Goal: Task Accomplishment & Management: Complete application form

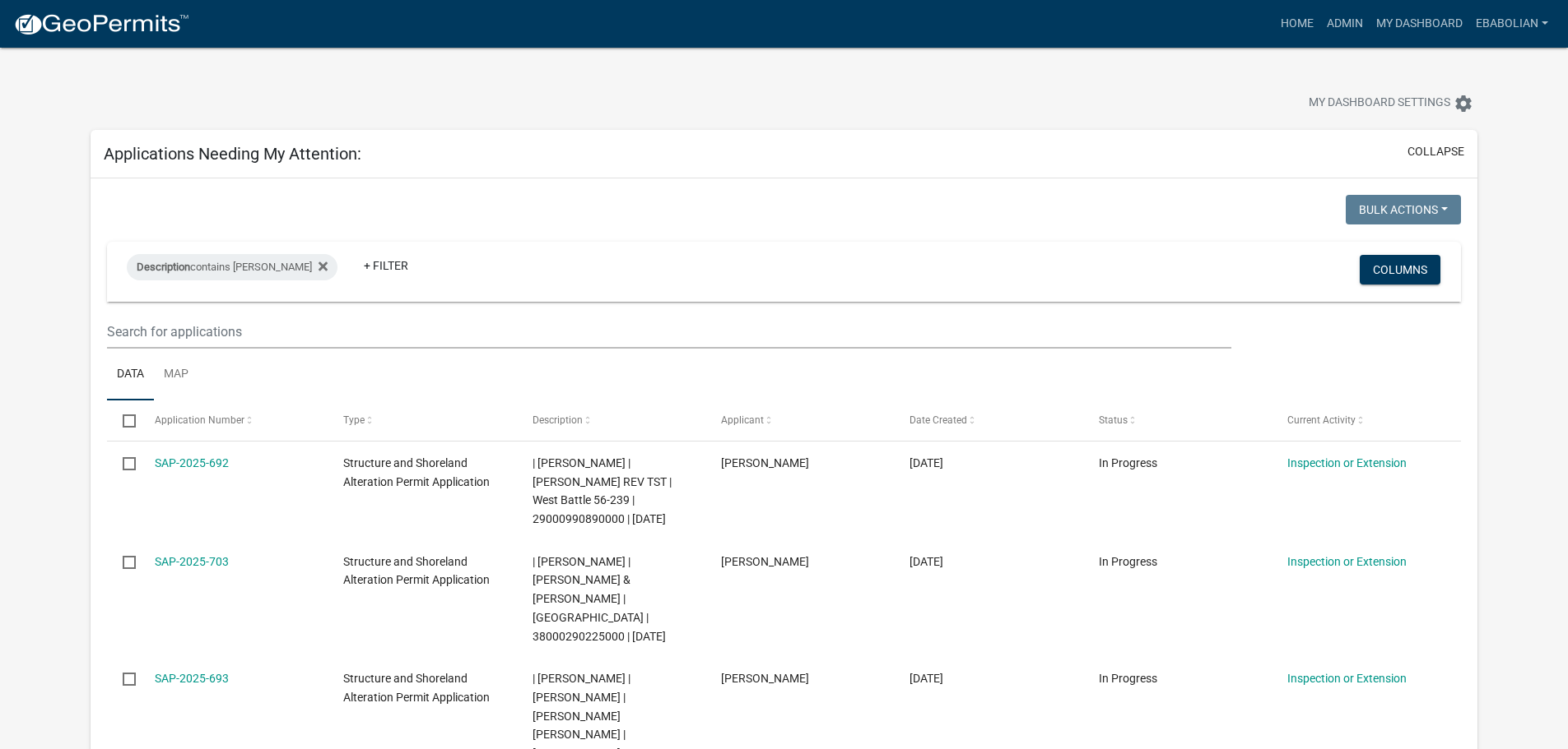
select select "3: 100"
click at [1351, 20] on link "Admin" at bounding box center [1344, 23] width 50 height 31
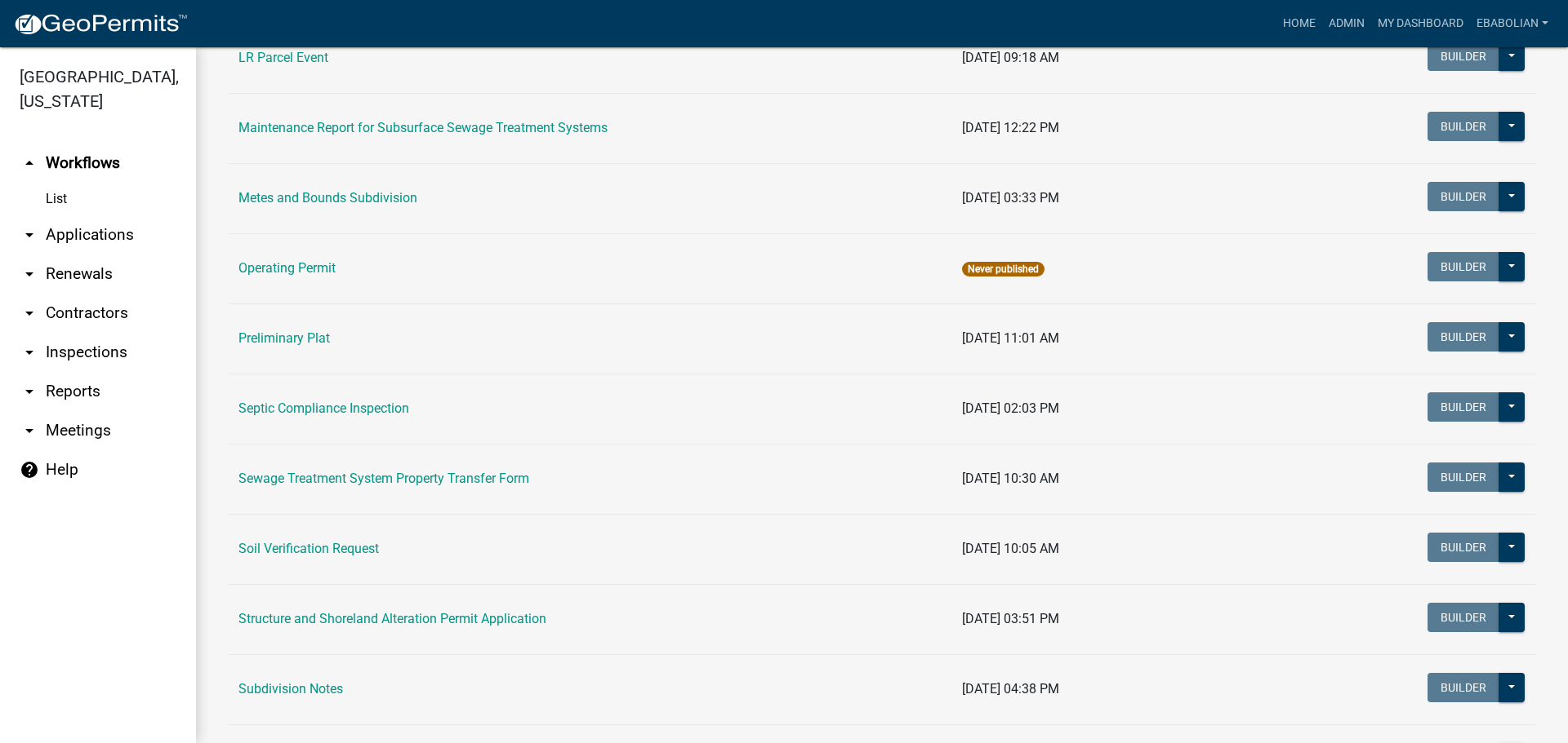
scroll to position [571, 0]
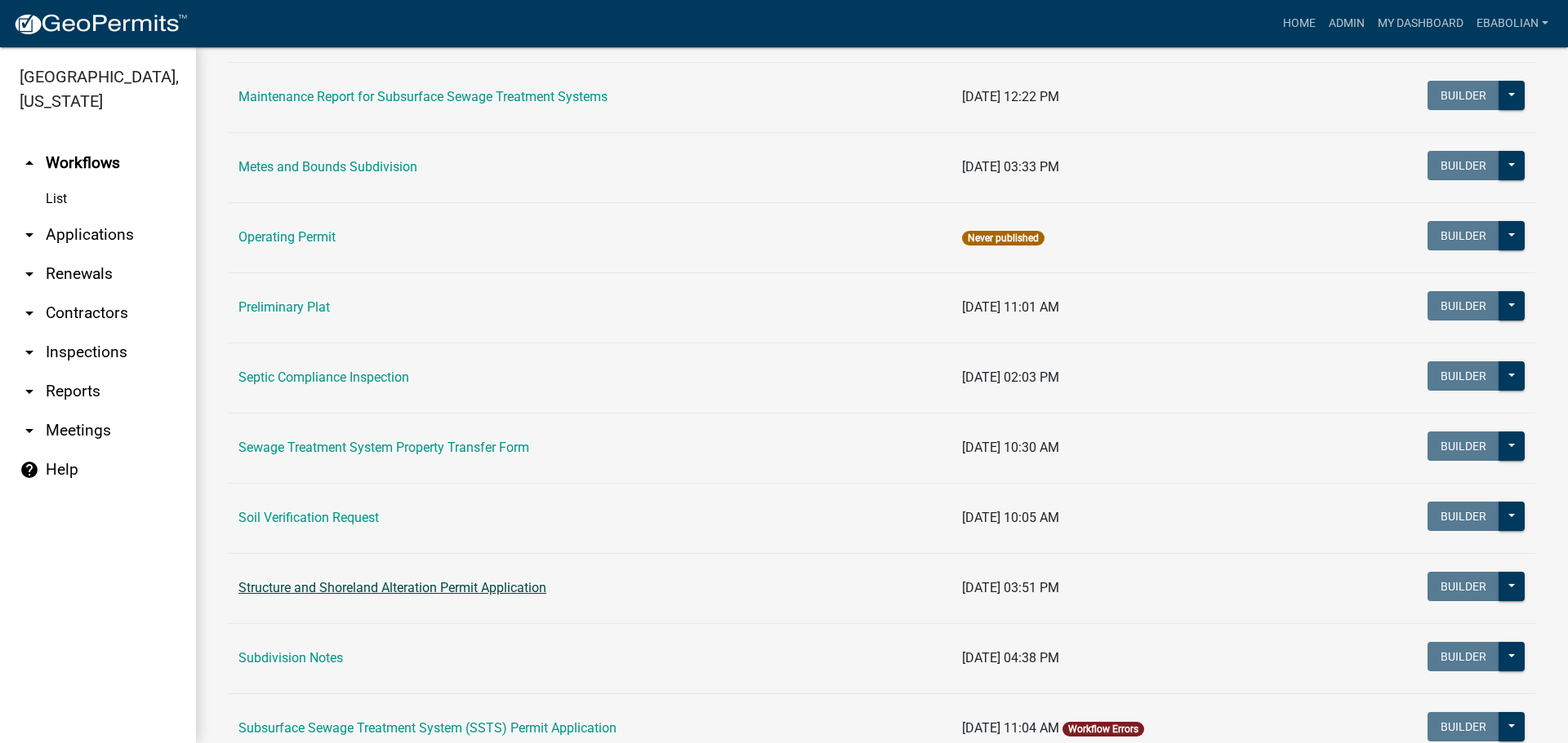
click at [453, 585] on link "Structure and Shoreland Alteration Permit Application" at bounding box center [392, 588] width 308 height 15
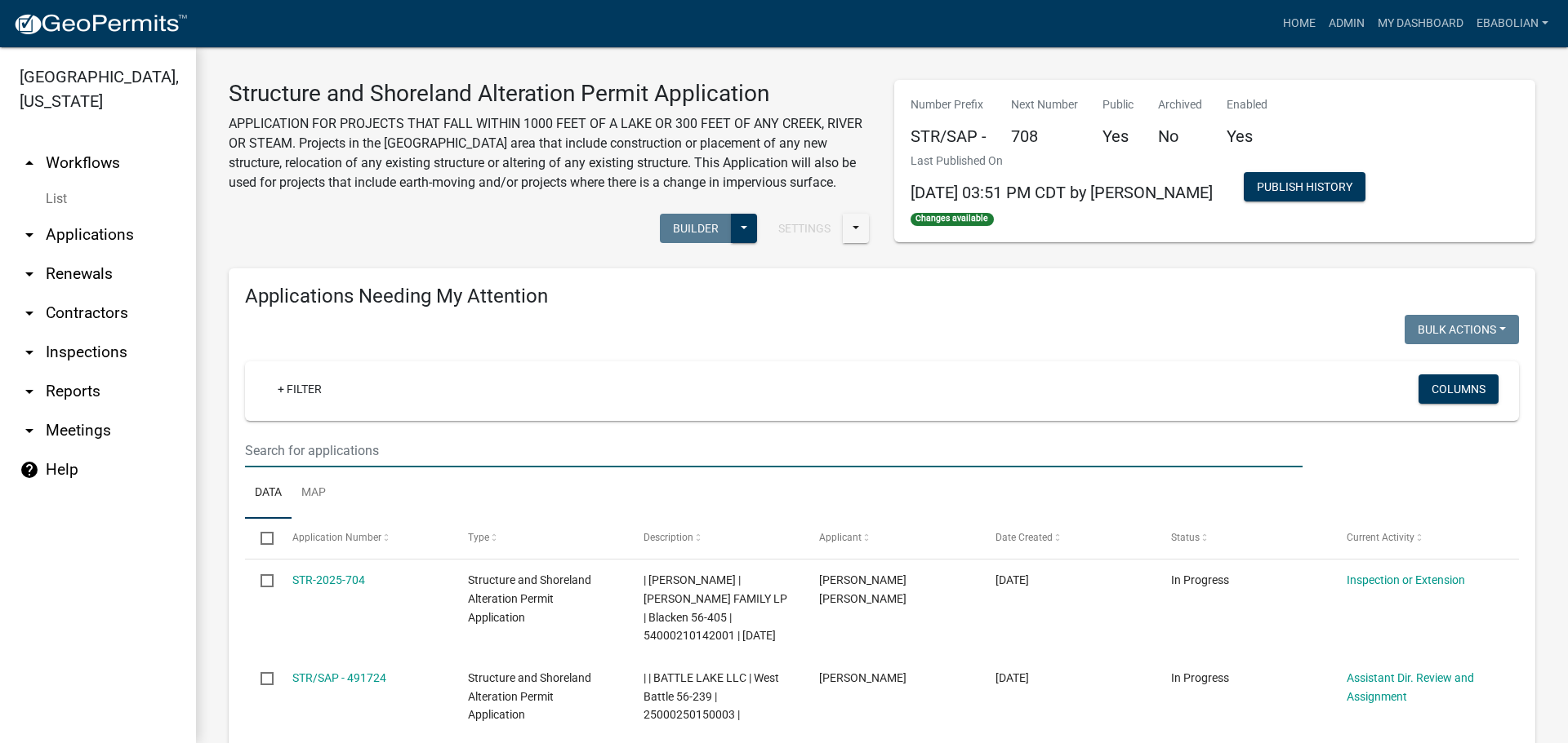
click at [418, 446] on input "text" at bounding box center [773, 450] width 1058 height 34
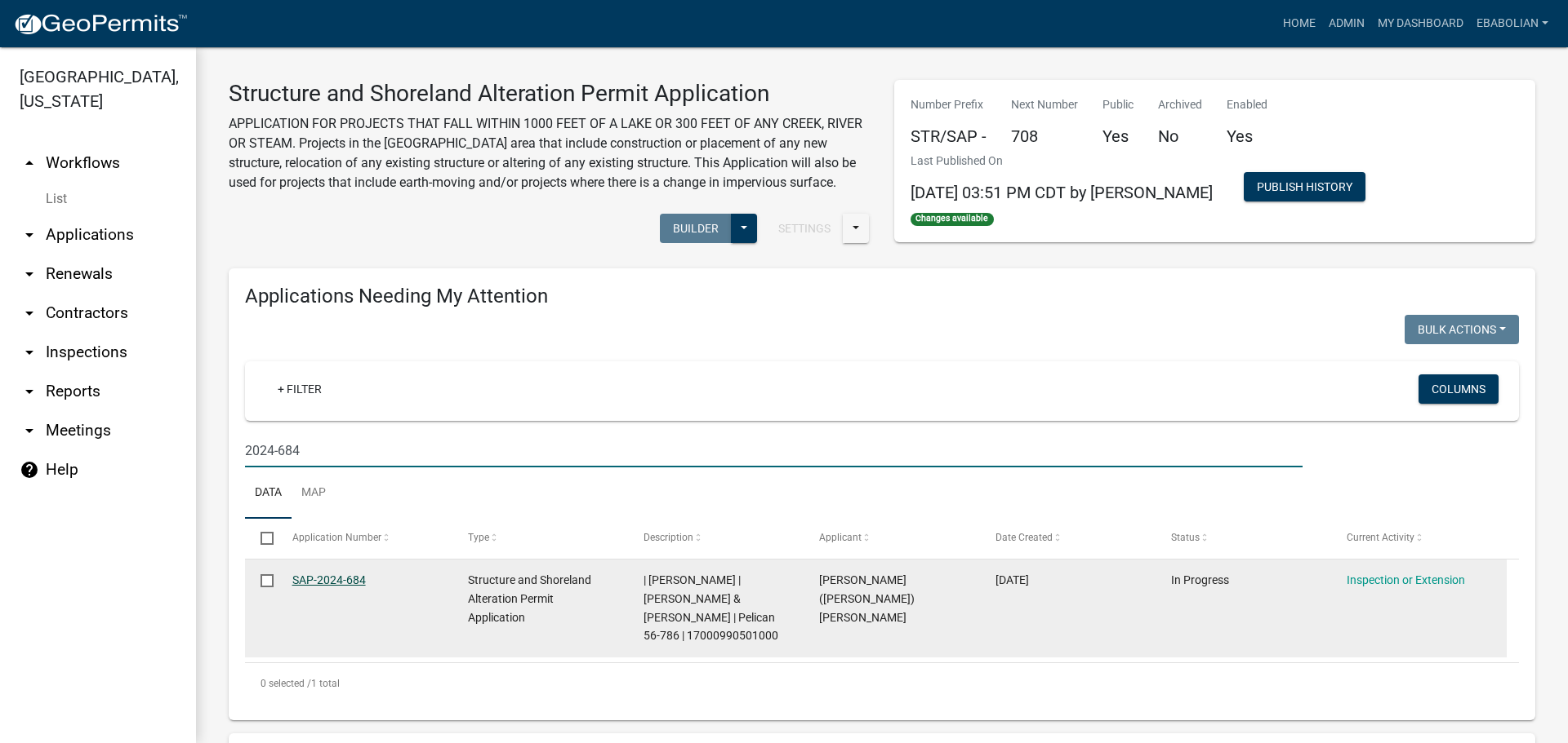
type input "2024-684"
drag, startPoint x: 340, startPoint y: 583, endPoint x: 393, endPoint y: 628, distance: 69.5
click at [340, 583] on link "SAP-2024-684" at bounding box center [329, 580] width 73 height 13
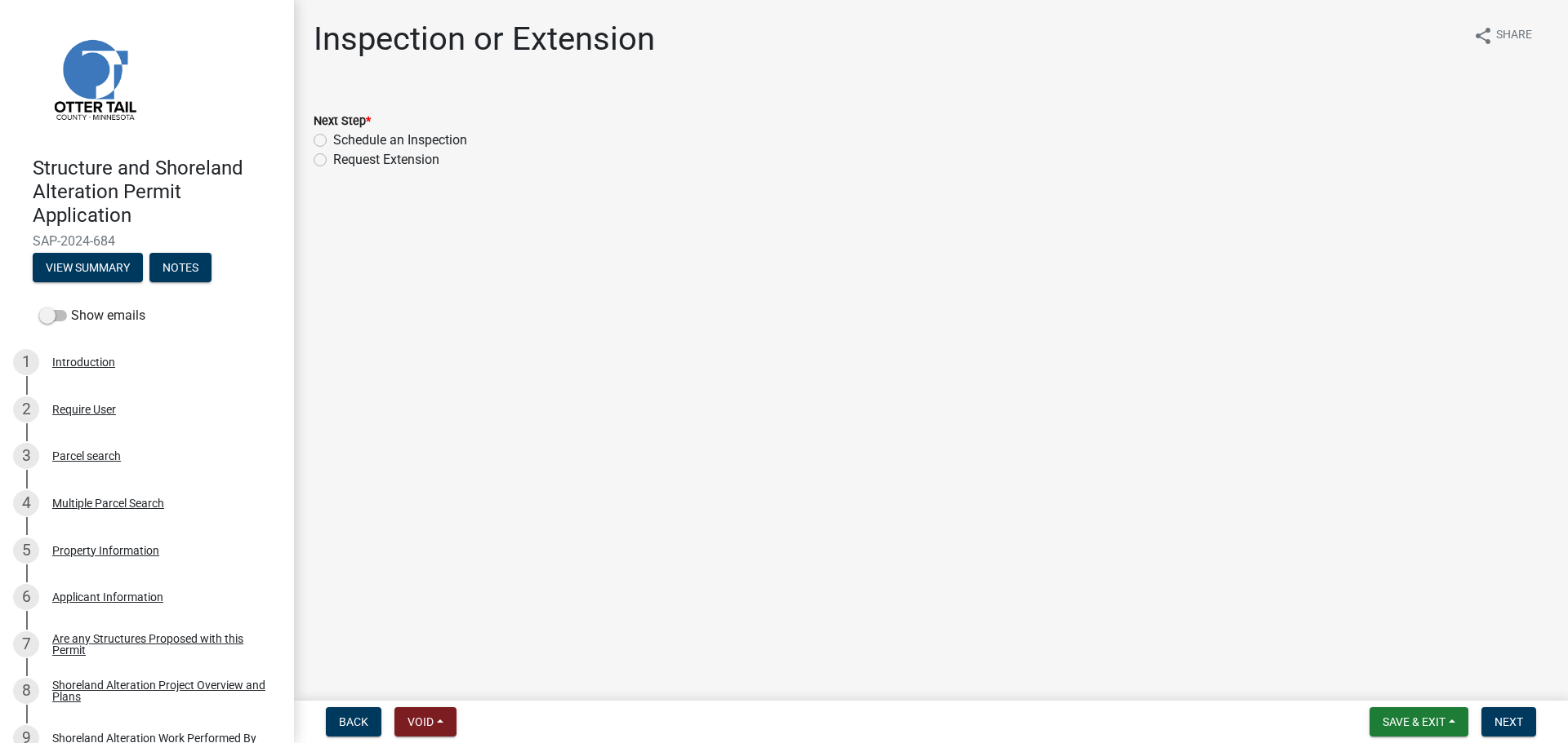
click at [333, 141] on label "Schedule an Inspection" at bounding box center [399, 140] width 134 height 19
click at [333, 141] on input "Schedule an Inspection" at bounding box center [338, 135] width 11 height 11
radio input "true"
click at [1504, 713] on button "Next" at bounding box center [1508, 722] width 55 height 29
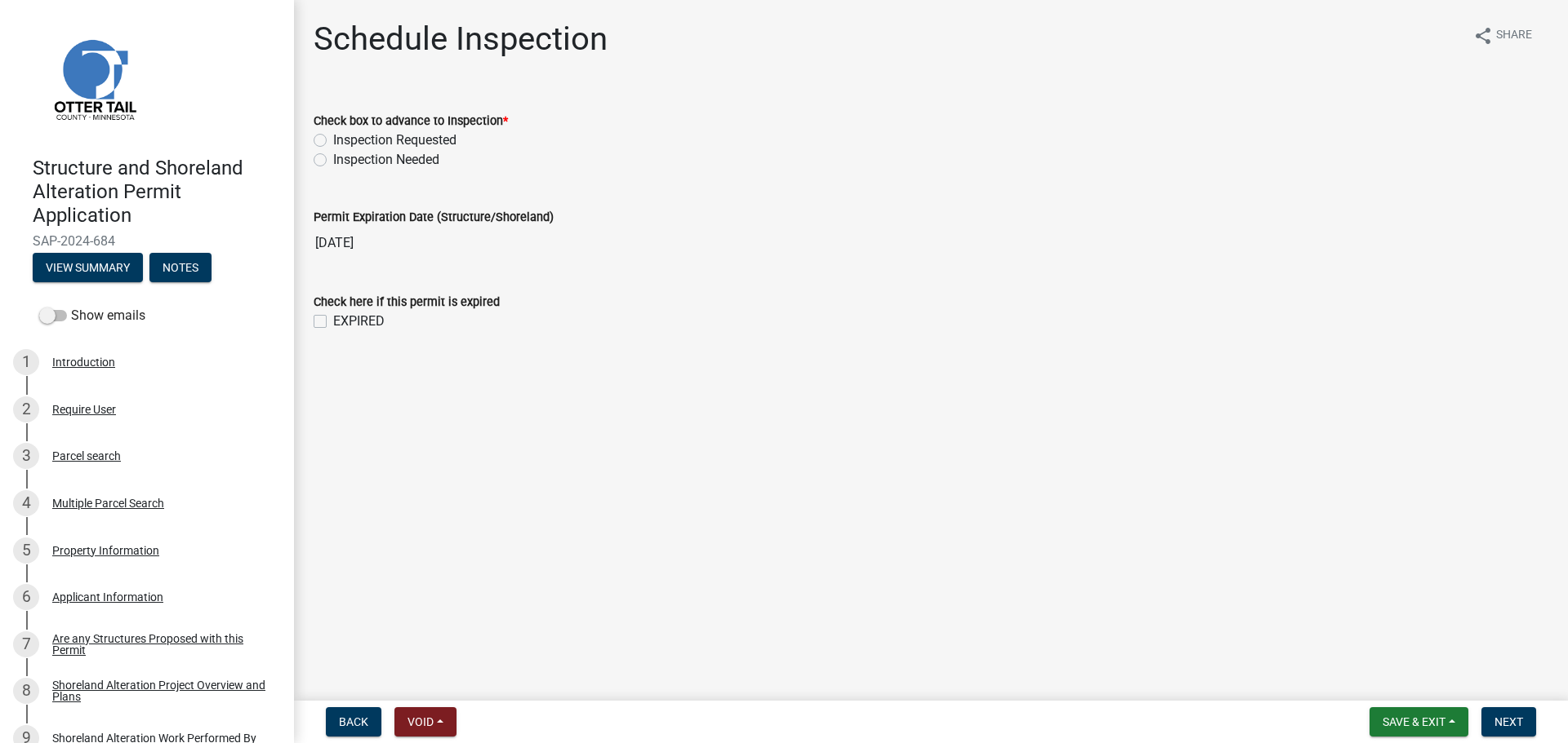
click at [333, 160] on label "Inspection Needed" at bounding box center [386, 160] width 106 height 19
click at [333, 160] on input "Inspection Needed" at bounding box center [338, 155] width 11 height 11
radio input "true"
click at [333, 323] on label "EXPIRED" at bounding box center [358, 321] width 51 height 19
click at [333, 322] on input "EXPIRED" at bounding box center [338, 316] width 11 height 11
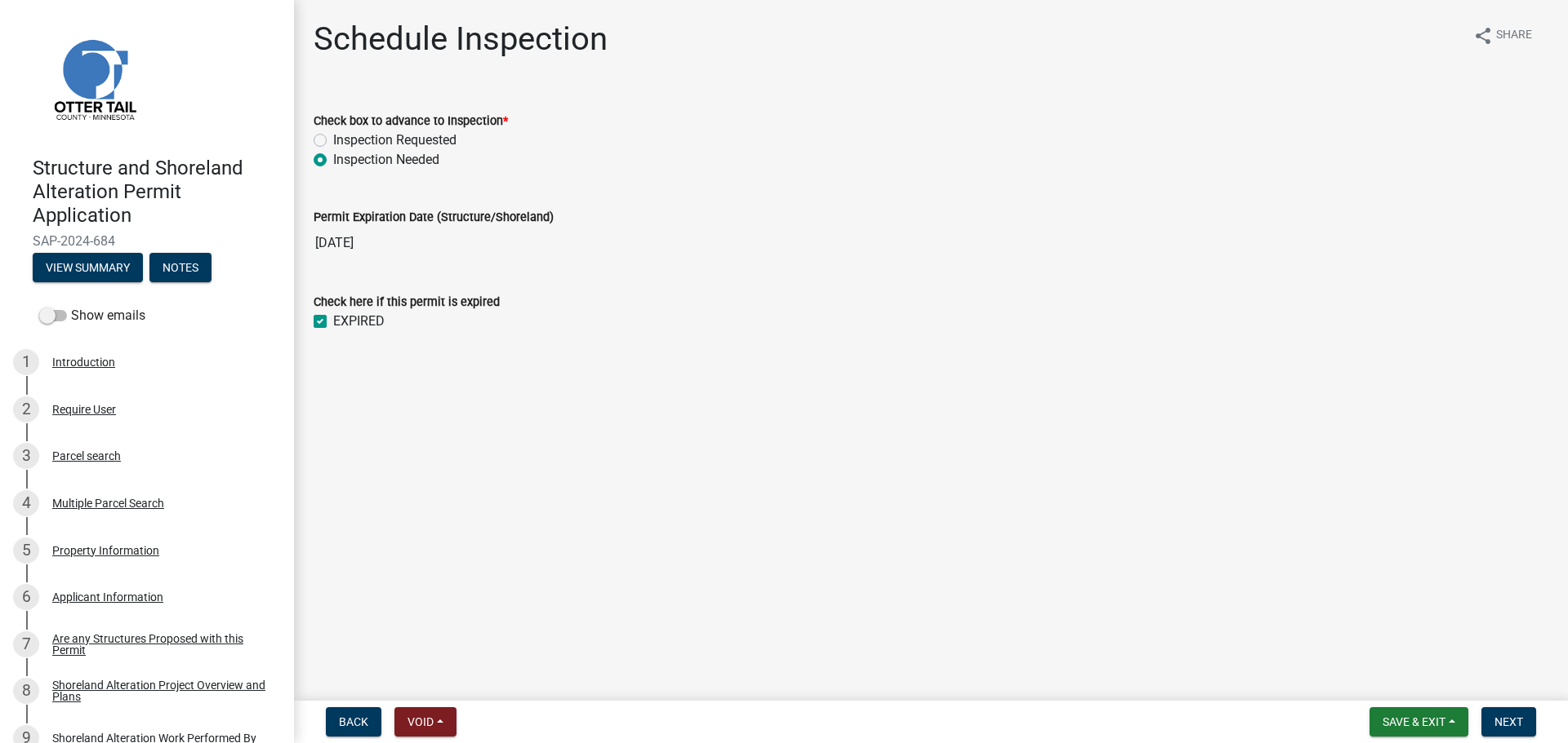
checkbox input "true"
click at [1505, 721] on span "Next" at bounding box center [1509, 723] width 29 height 13
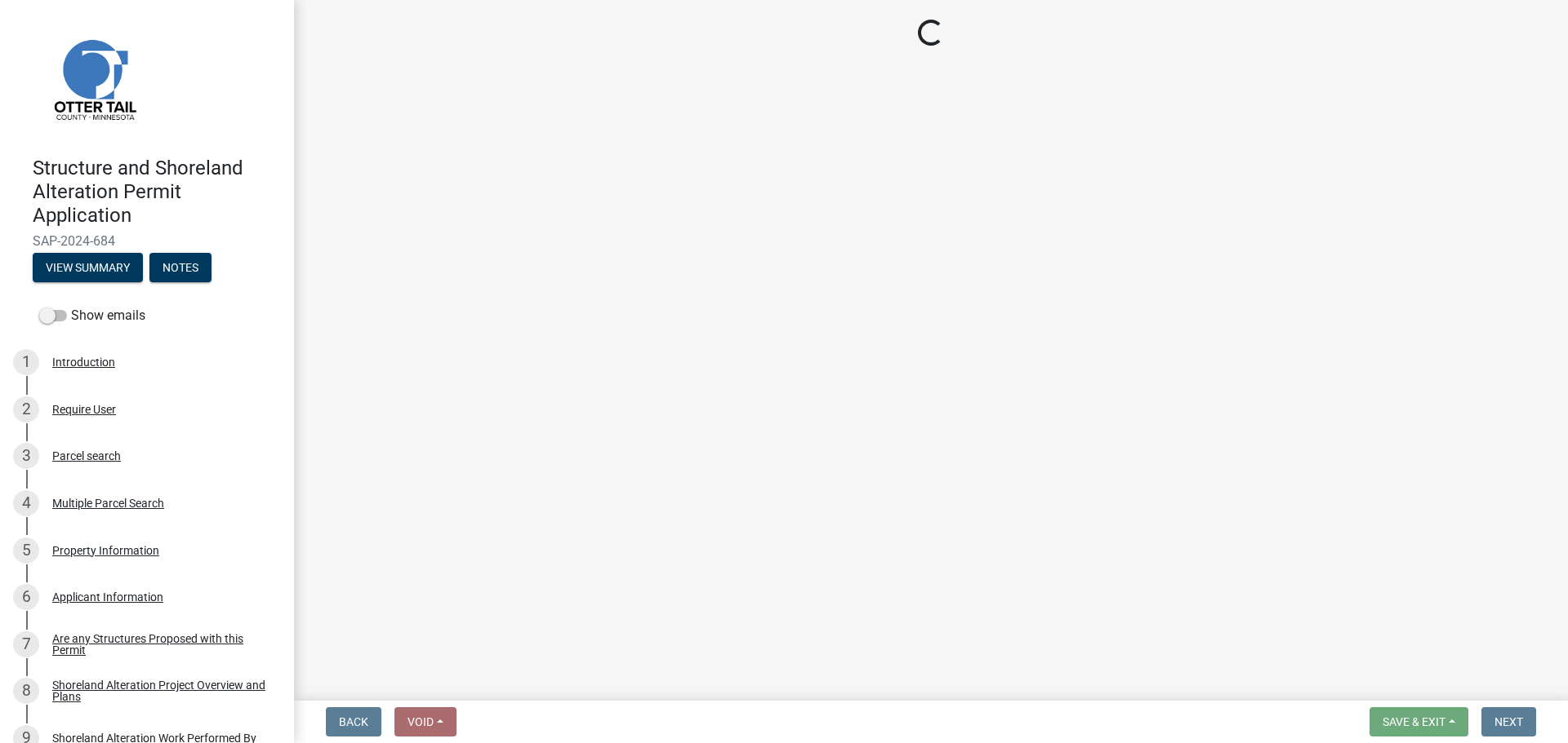
select select "710d5f49-2663-4e73-9718-d0c4e189f5ed"
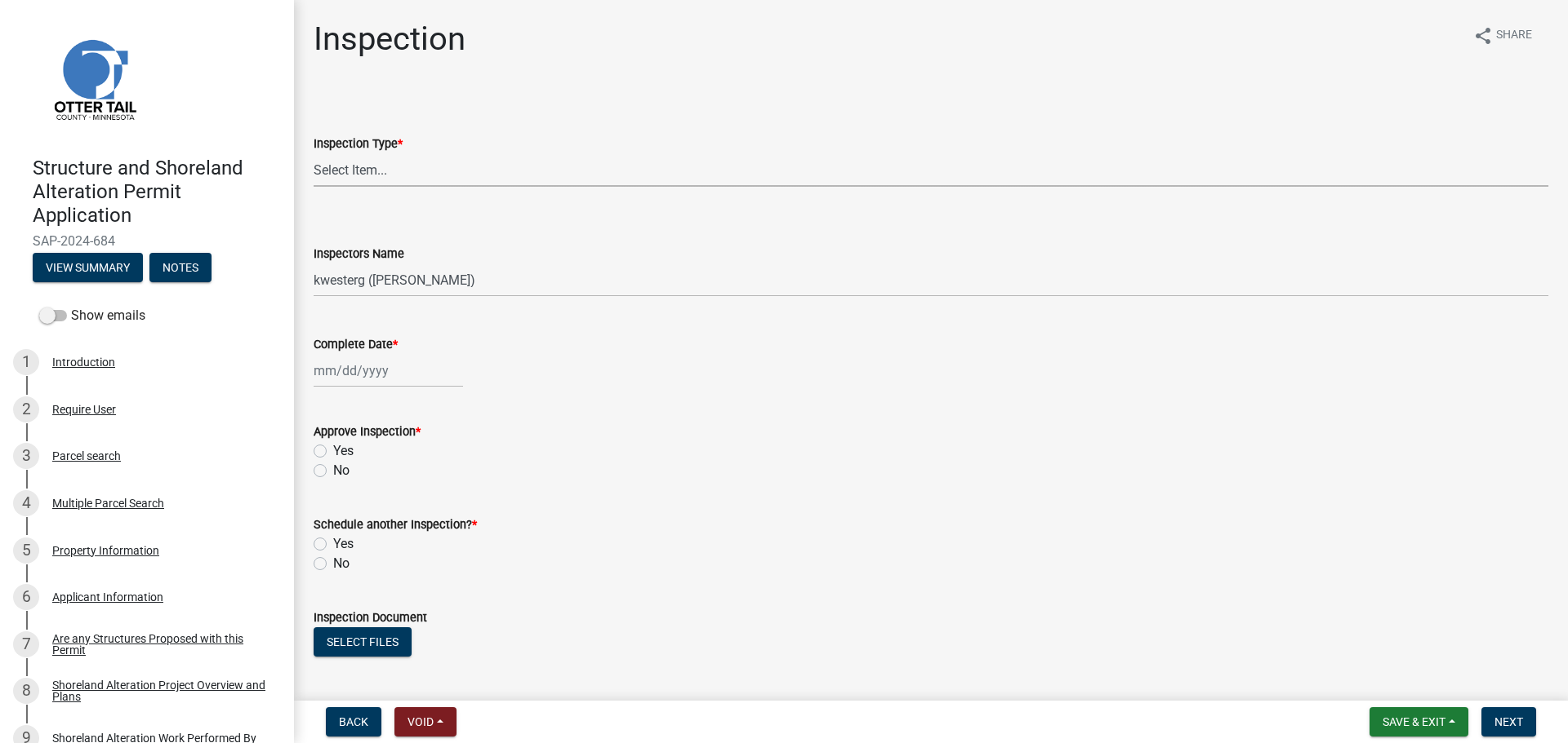
click at [370, 175] on select "Select Item... Footing / Structure Inspection Shoreland Alteration Not Built" at bounding box center [931, 170] width 1234 height 34
click at [313, 153] on select "Select Item... Footing / Structure Inspection Shoreland Alteration Not Built" at bounding box center [931, 170] width 1234 height 34
select select "47ea1fb7-c502-4f3a-a094-06b583cbebcf"
click at [368, 278] on select "Select Item... btollefson (Brittany Tollefson) alexisnewark (Alexis Newark) epl…" at bounding box center [931, 279] width 1234 height 34
select select "cd31a072-cd4e-4306-9b8c-c26eab70e9de"
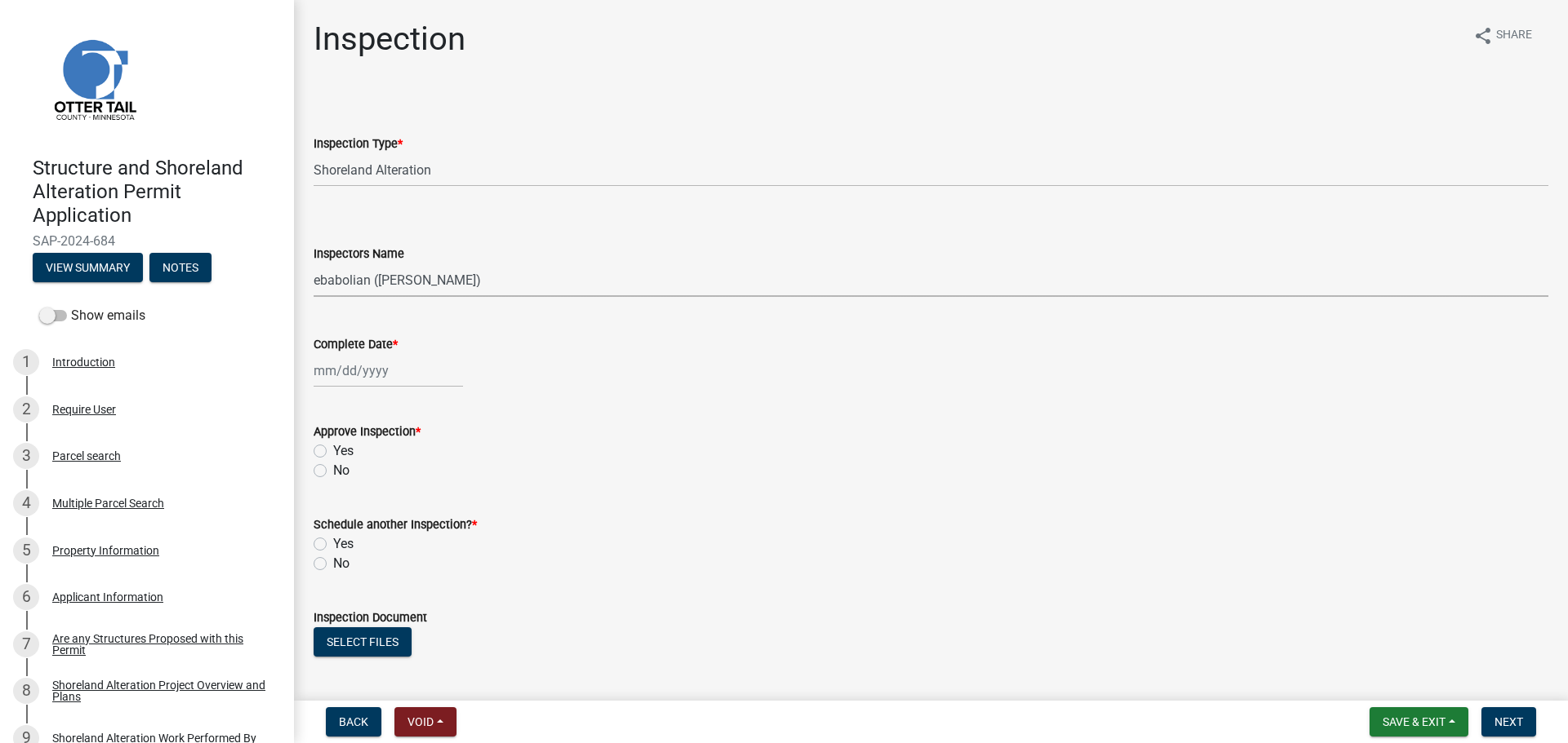
click at [313, 263] on select "Select Item... btollefson (Brittany Tollefson) alexisnewark (Alexis Newark) epl…" at bounding box center [931, 279] width 1234 height 34
select select "10"
select select "2025"
click at [362, 379] on div "Jan Feb Mar Apr May Jun Jul Aug Sep Oct Nov Dec 1525 1526 1527 1528 1529 1530 1…" at bounding box center [388, 370] width 149 height 34
click at [360, 504] on div "14" at bounding box center [356, 510] width 26 height 26
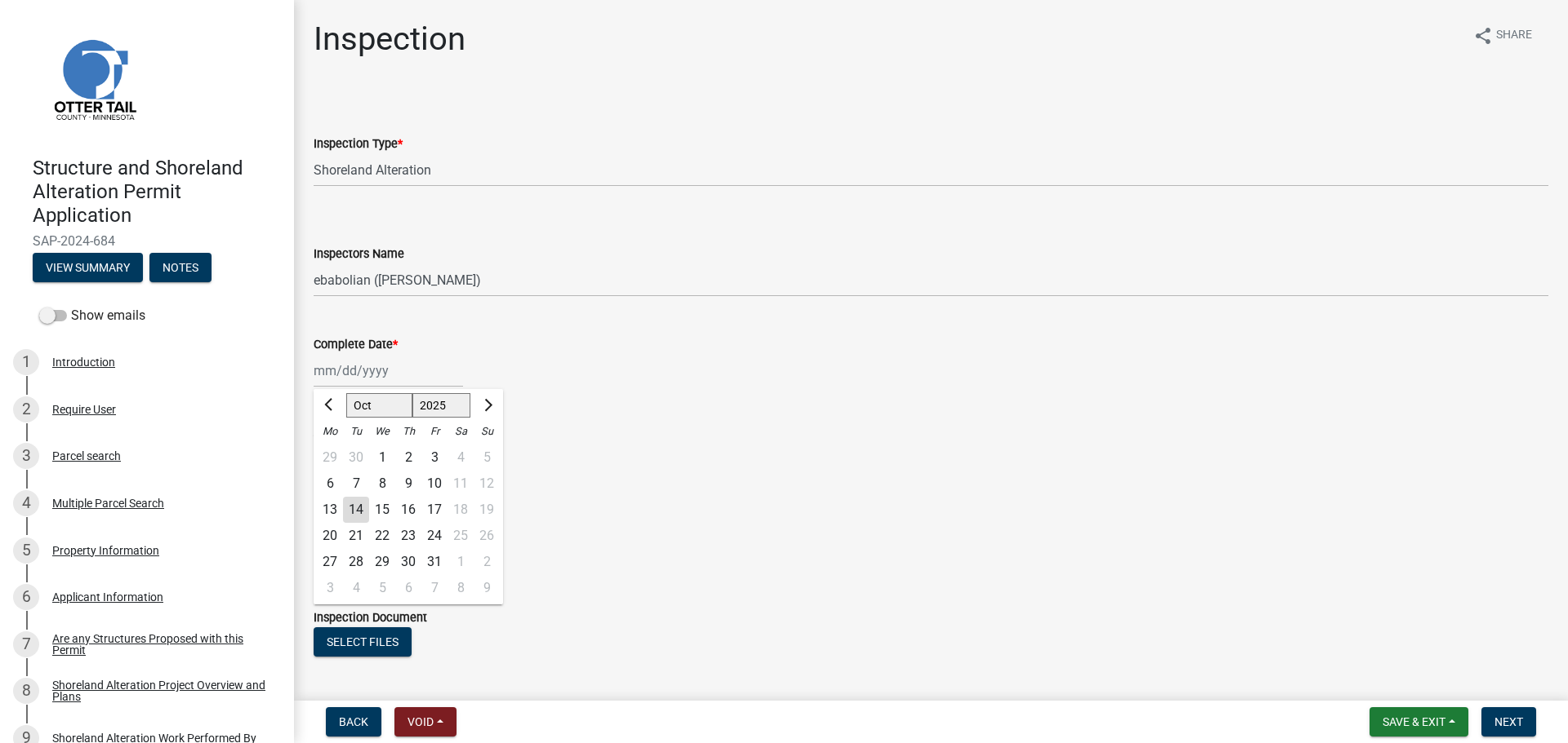
type input "10/14/2025"
click at [333, 448] on label "Yes" at bounding box center [342, 451] width 20 height 19
click at [333, 448] on input "Yes" at bounding box center [338, 446] width 11 height 11
radio input "true"
click at [333, 563] on label "No" at bounding box center [340, 564] width 16 height 19
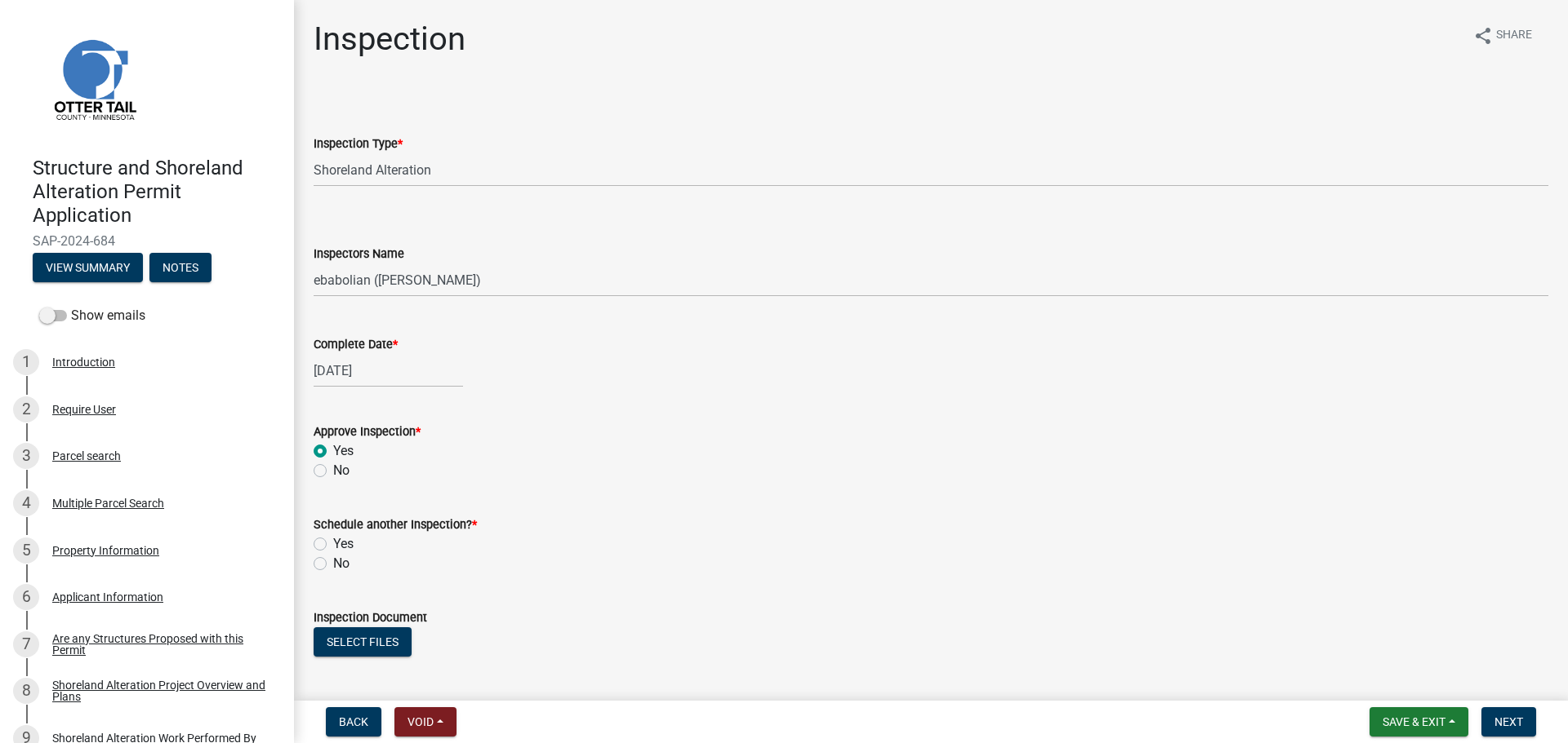
click at [333, 563] on input "No" at bounding box center [338, 559] width 11 height 11
radio input "true"
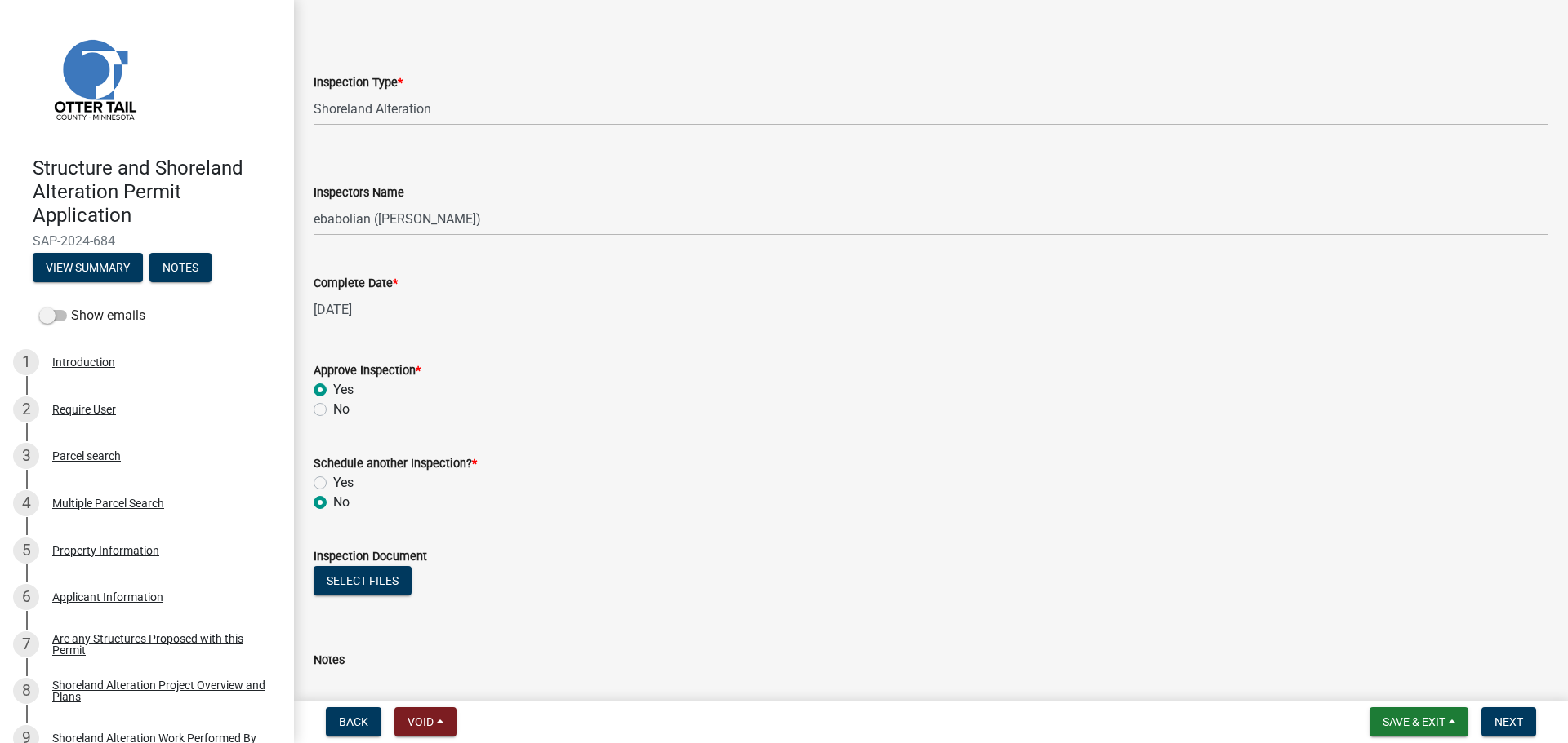
scroll to position [190, 0]
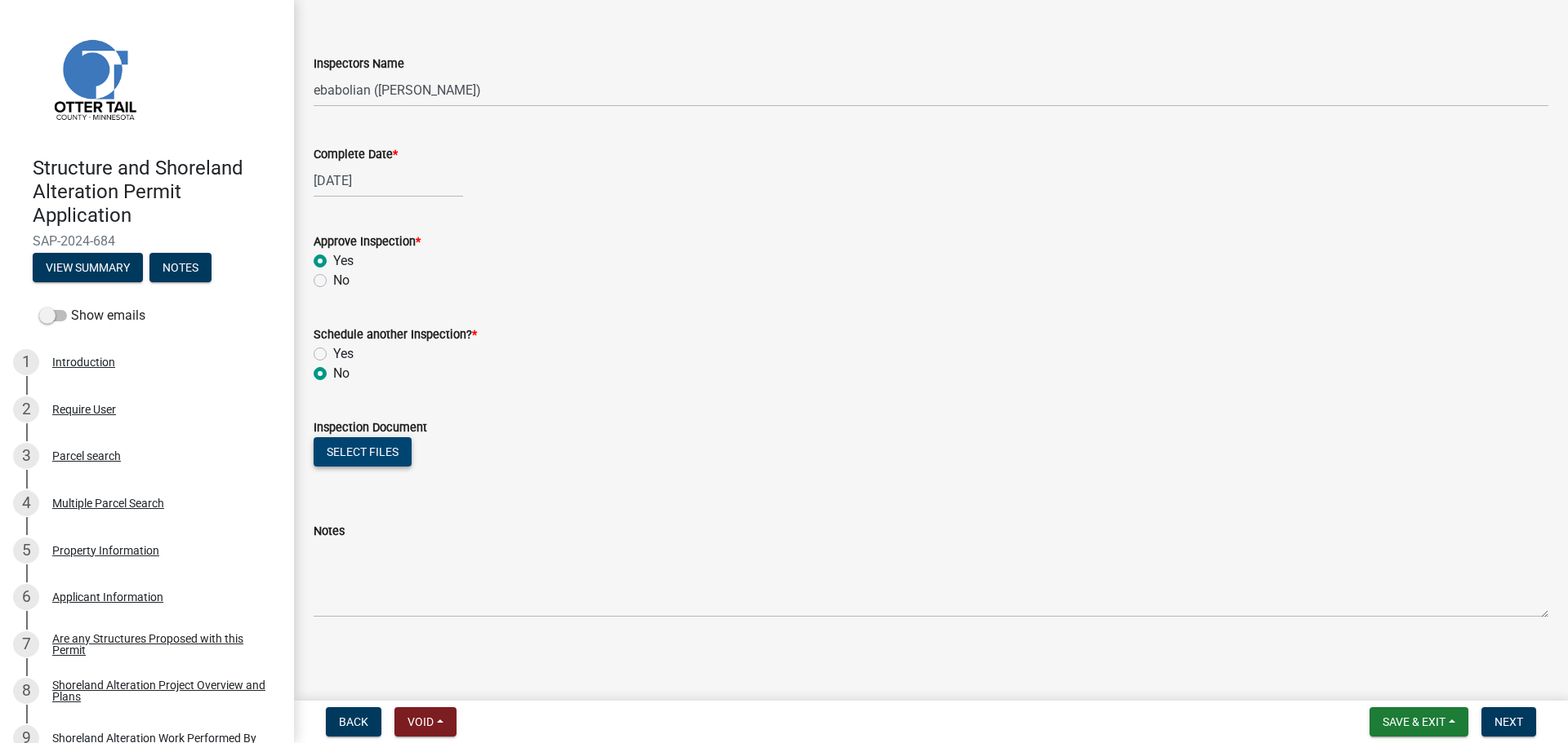
click at [380, 450] on button "Select files" at bounding box center [363, 452] width 98 height 29
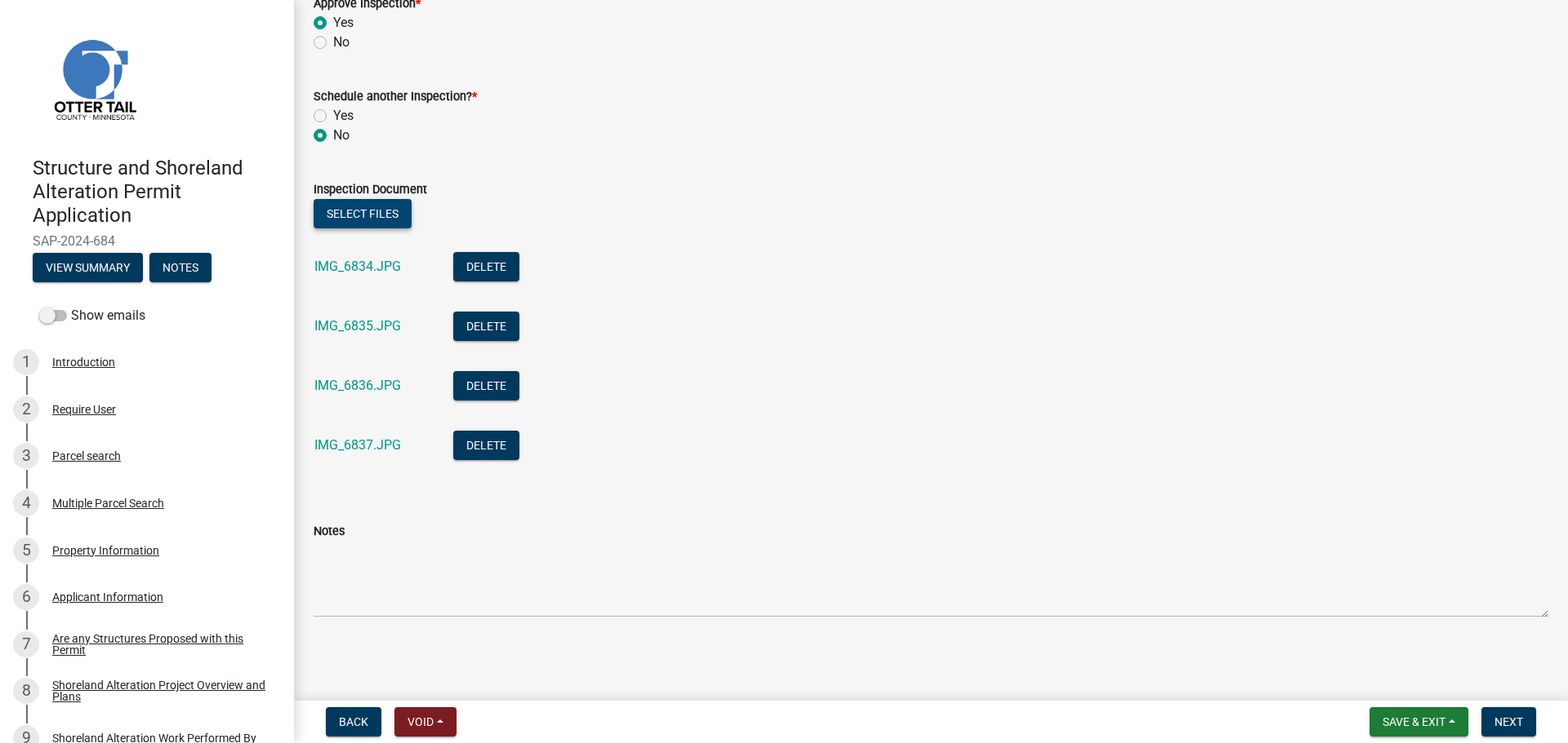
scroll to position [429, 0]
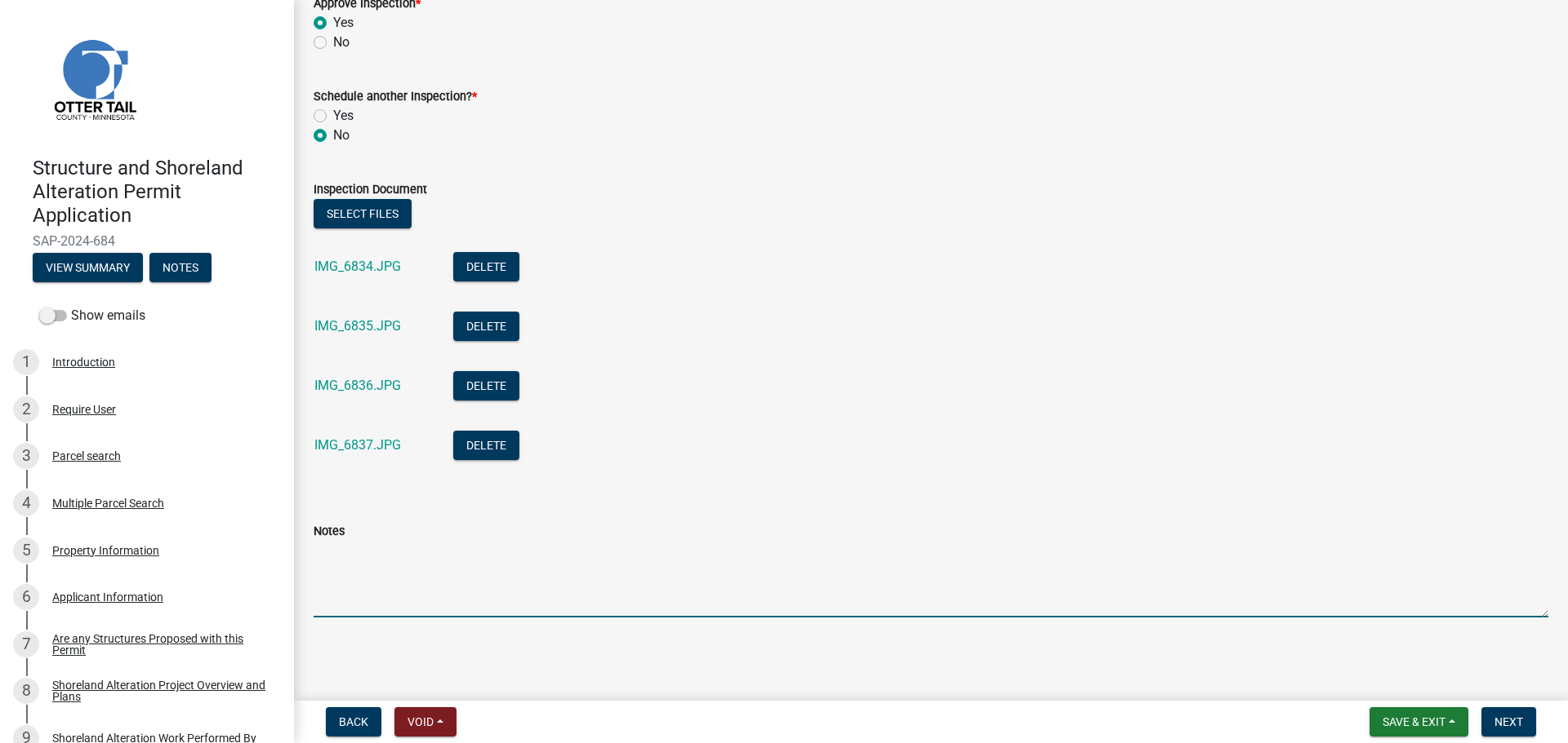
click at [363, 588] on textarea "Notes" at bounding box center [931, 579] width 1234 height 77
type textarea "Completed as permitted."
click at [1506, 725] on span "Next" at bounding box center [1509, 723] width 29 height 13
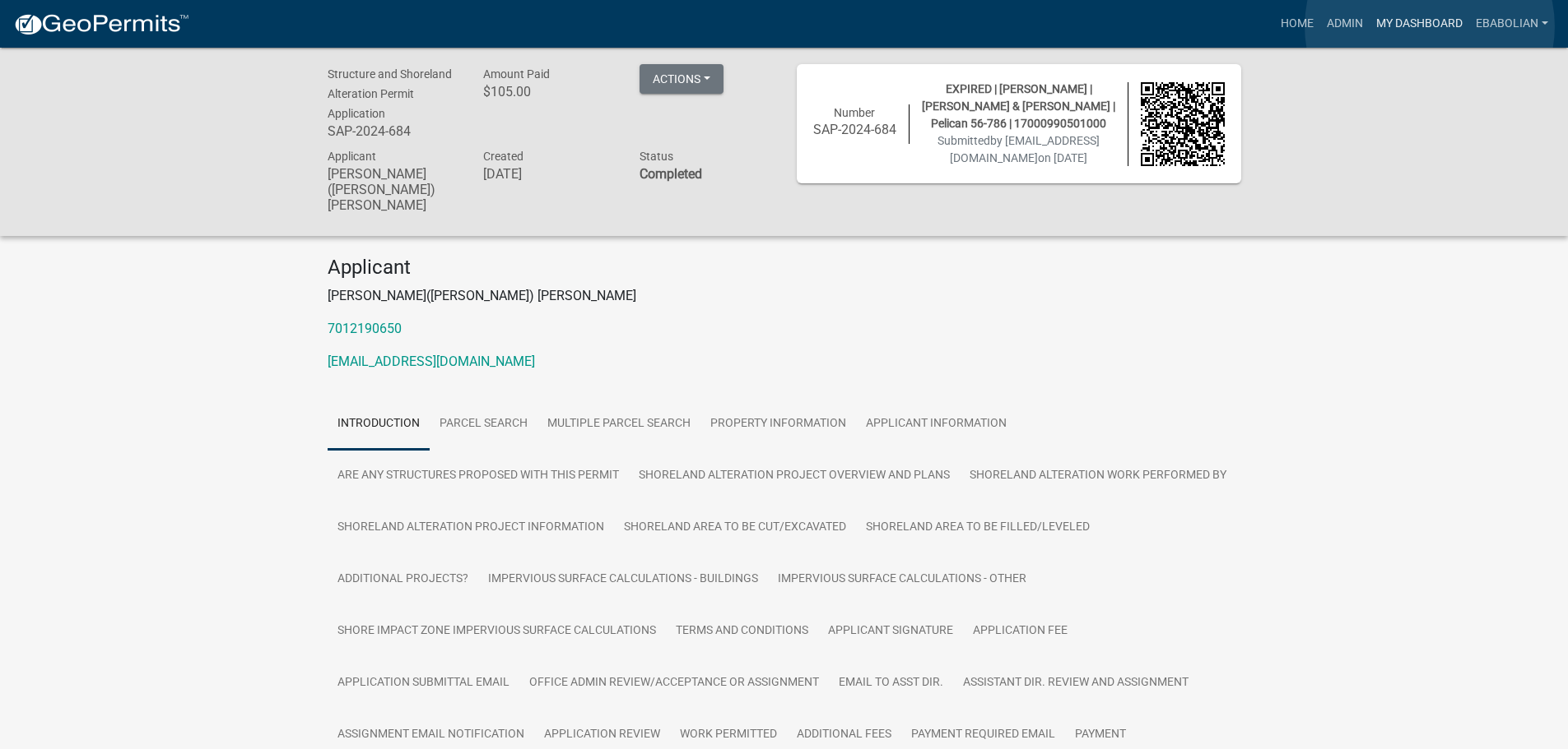
click at [1430, 26] on link "My Dashboard" at bounding box center [1419, 23] width 99 height 31
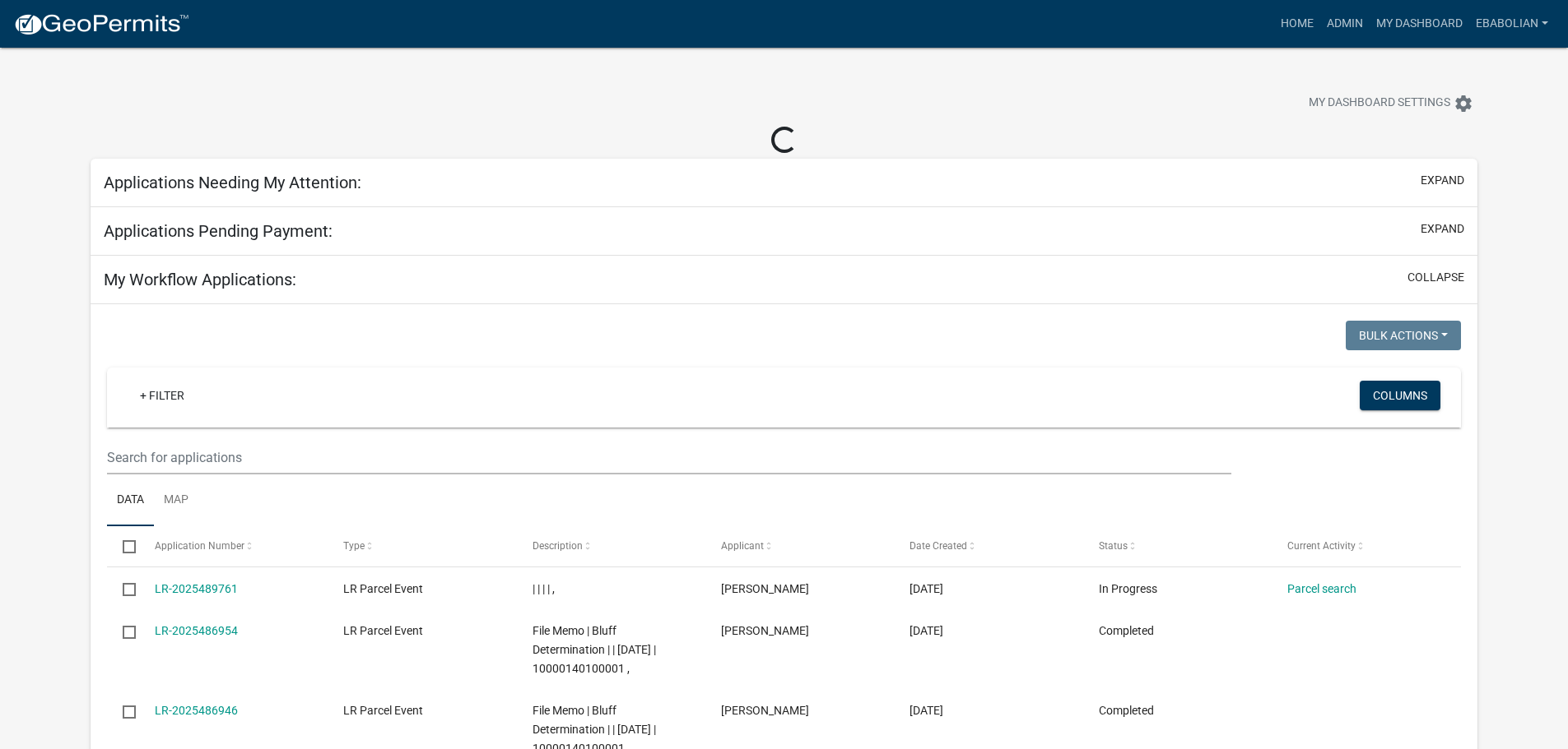
select select "3: 100"
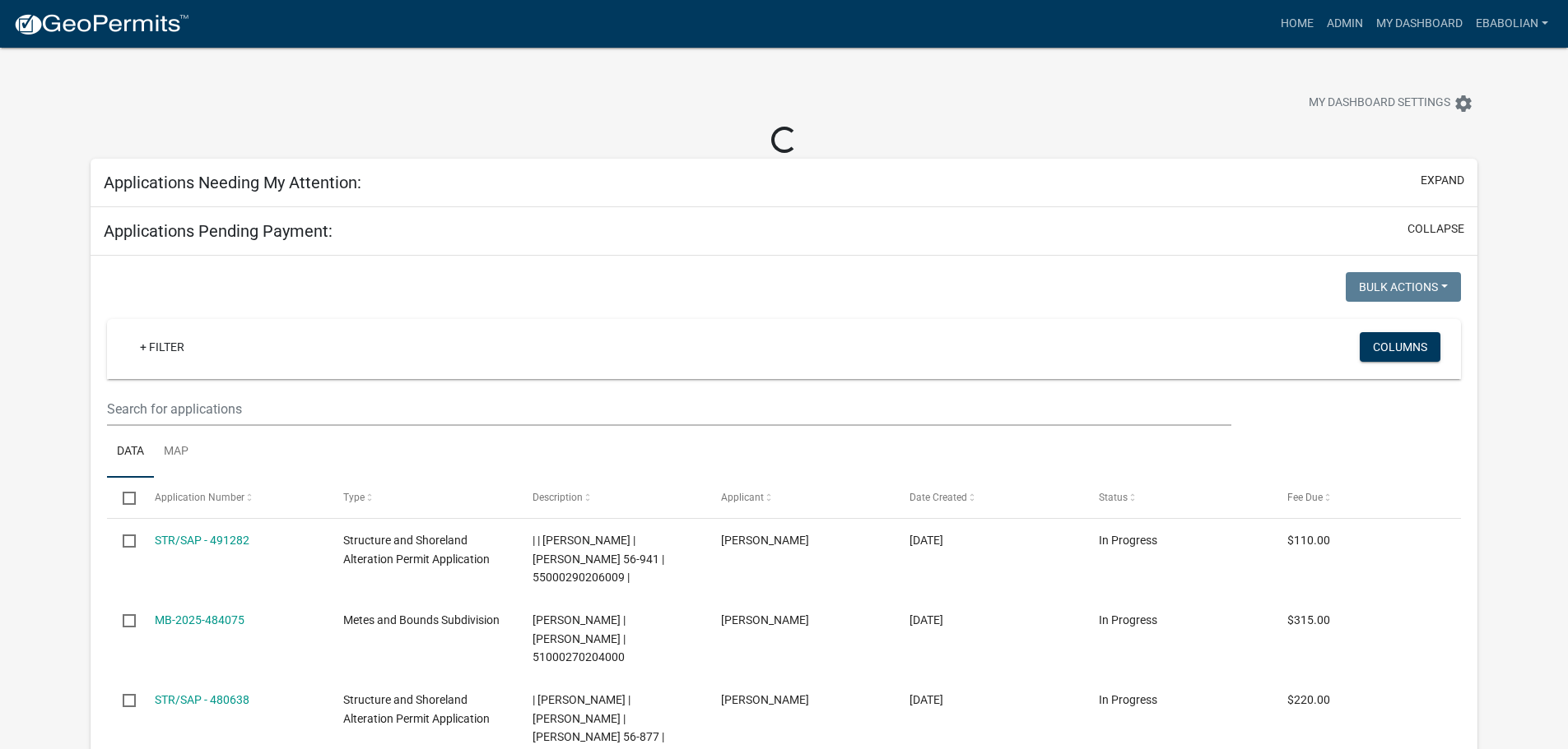
select select "3: 100"
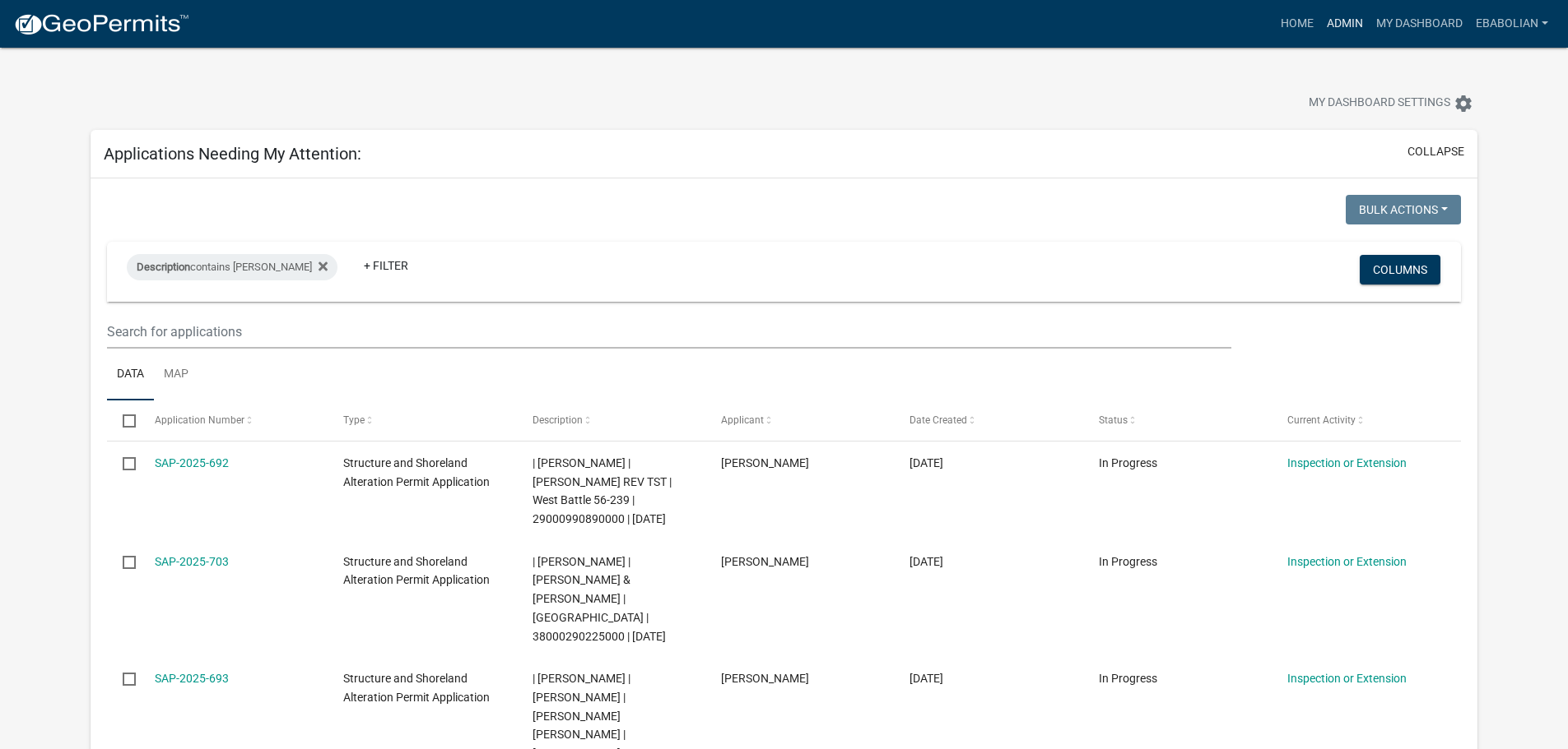
click at [1342, 28] on link "Admin" at bounding box center [1344, 23] width 50 height 31
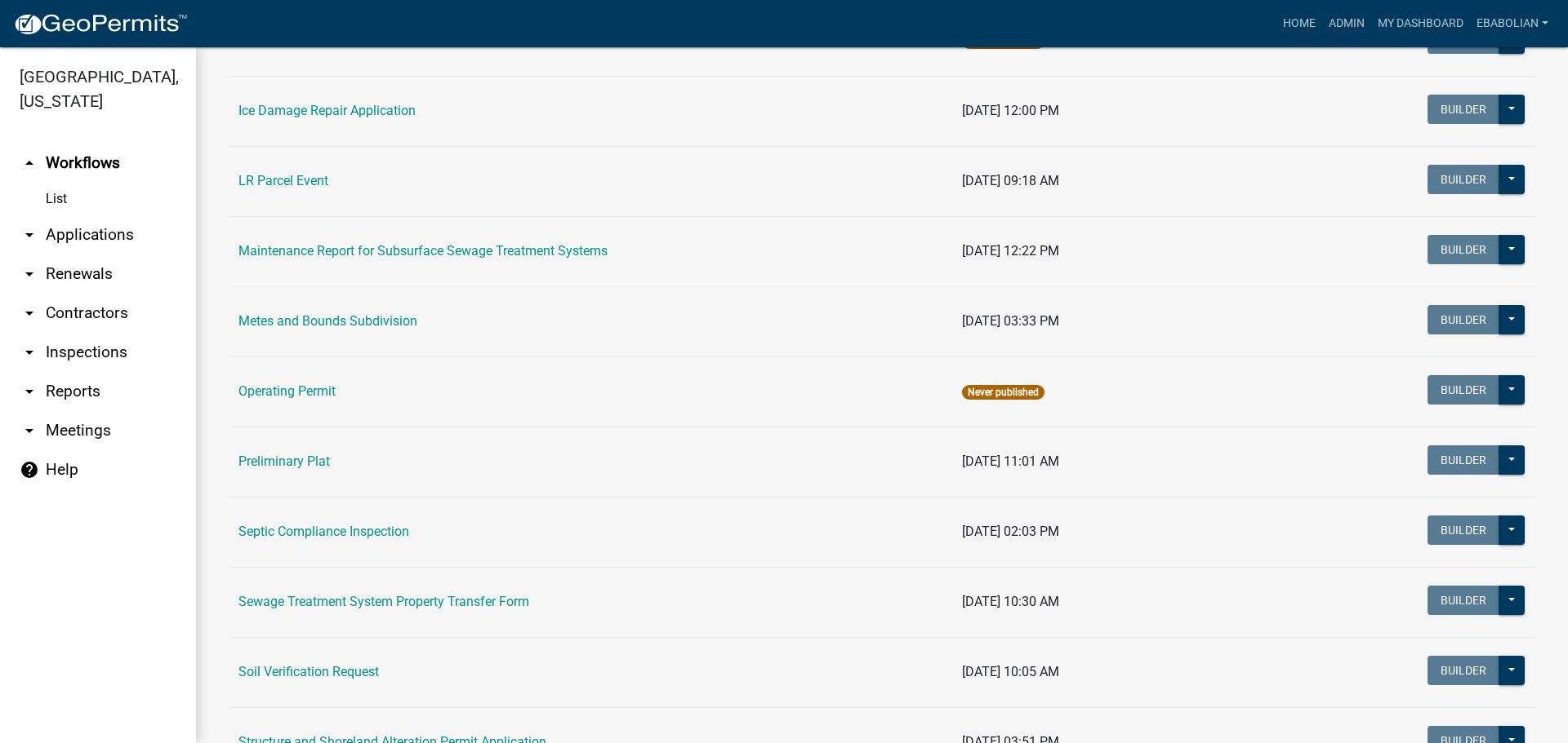
scroll to position [571, 0]
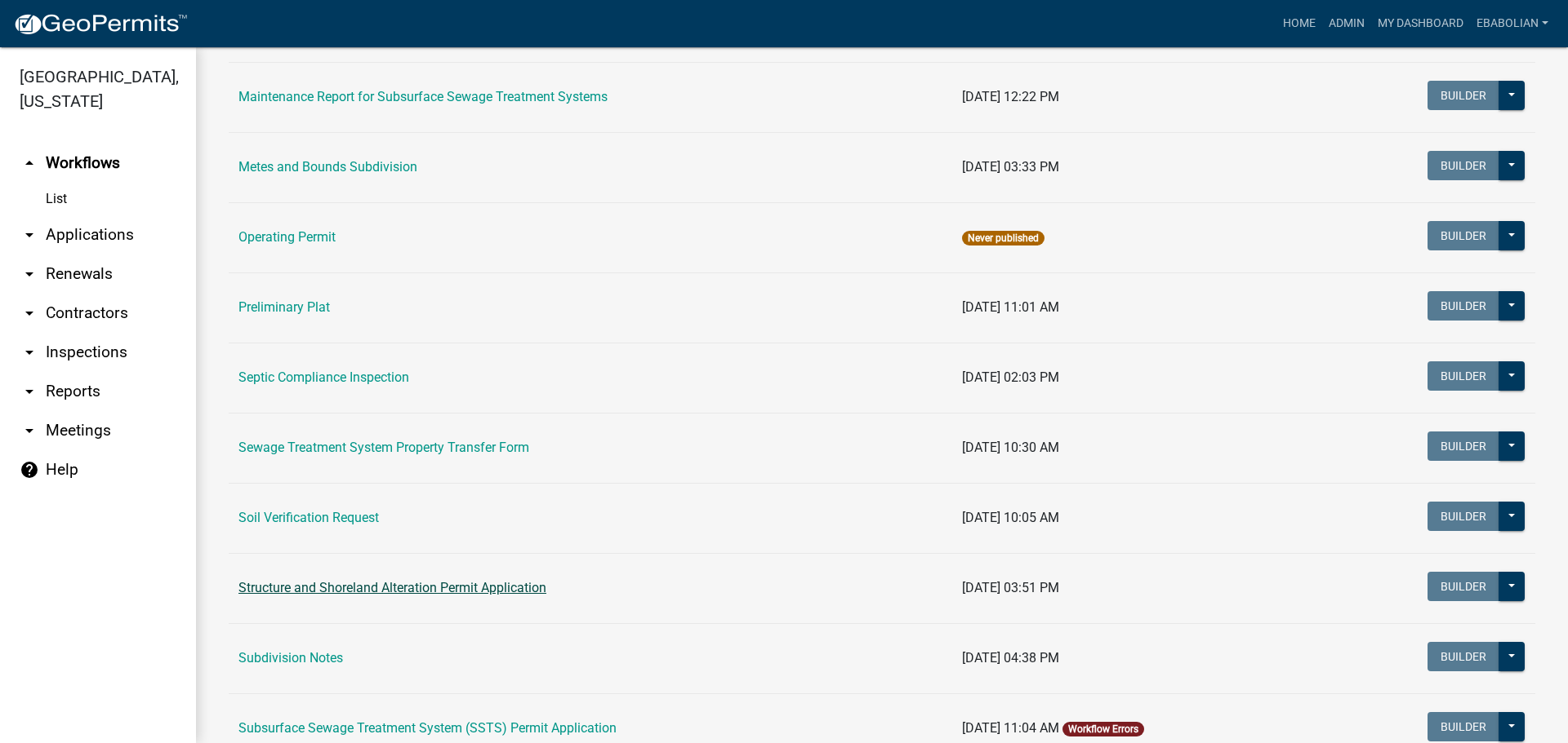
click at [392, 585] on link "Structure and Shoreland Alteration Permit Application" at bounding box center [392, 588] width 308 height 15
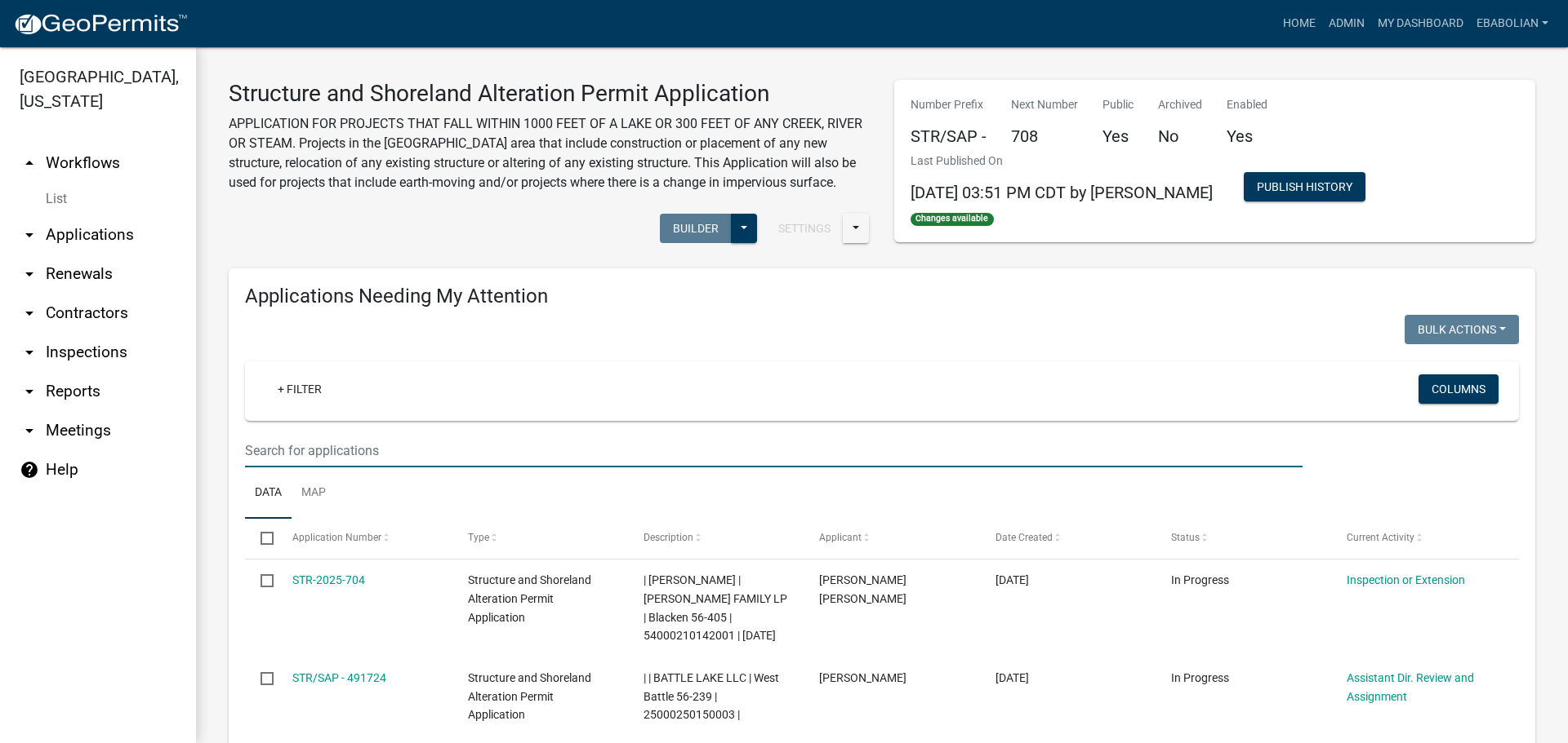
click at [336, 461] on input "text" at bounding box center [773, 450] width 1058 height 34
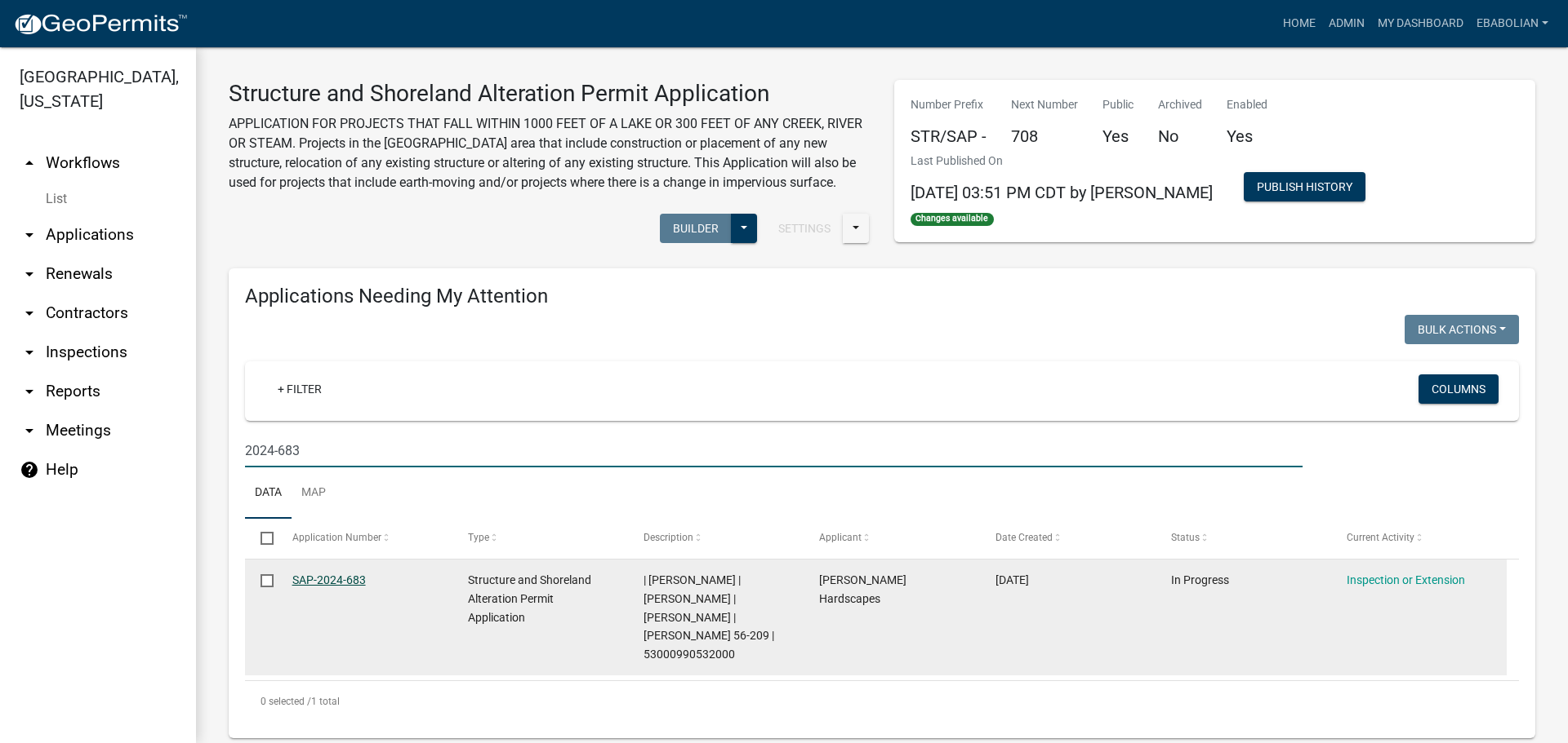
type input "2024-683"
click at [356, 580] on link "SAP-2024-683" at bounding box center [329, 580] width 73 height 13
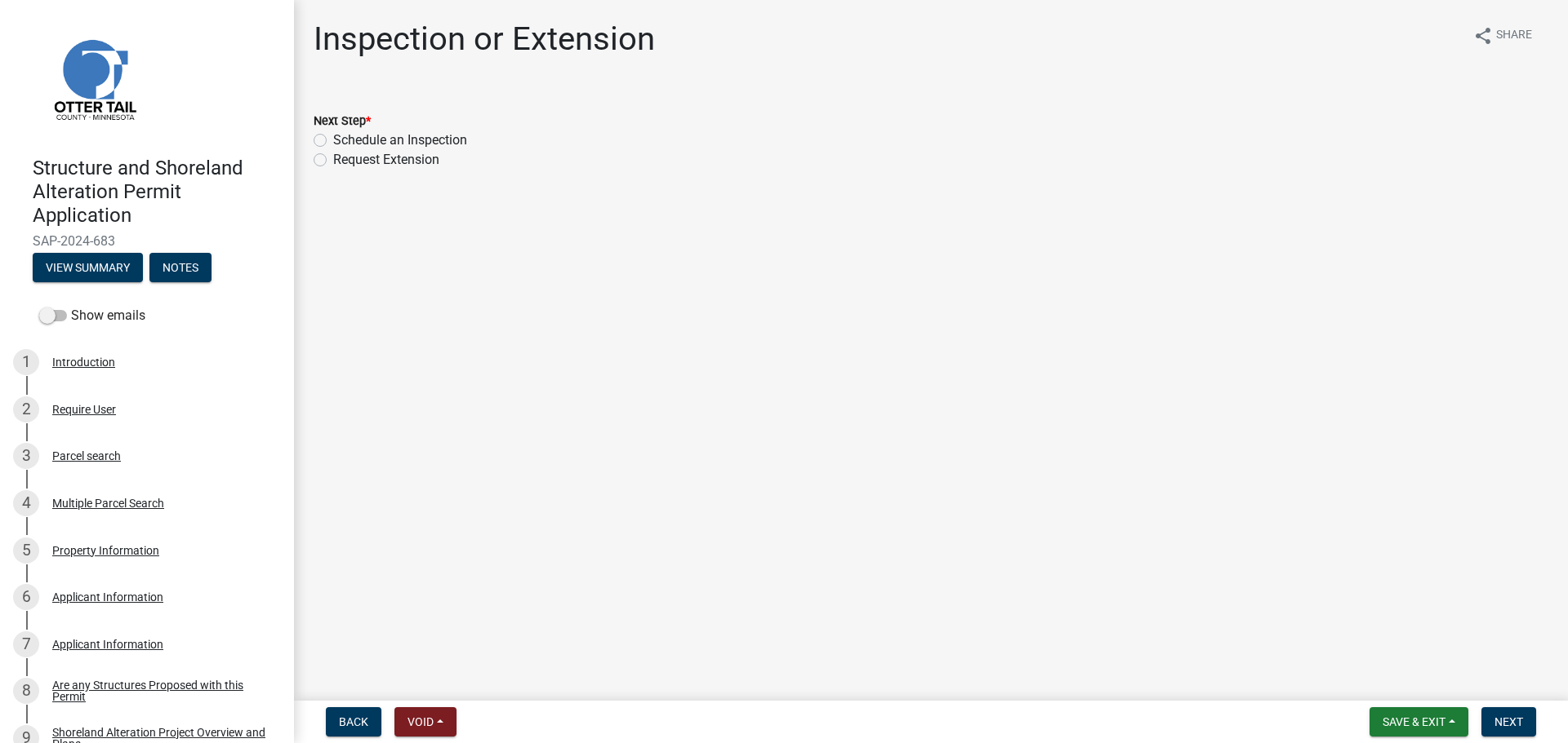
click at [333, 139] on label "Schedule an Inspection" at bounding box center [399, 140] width 134 height 19
click at [333, 139] on input "Schedule an Inspection" at bounding box center [338, 135] width 11 height 11
radio input "true"
click at [1500, 711] on button "Next" at bounding box center [1508, 722] width 55 height 29
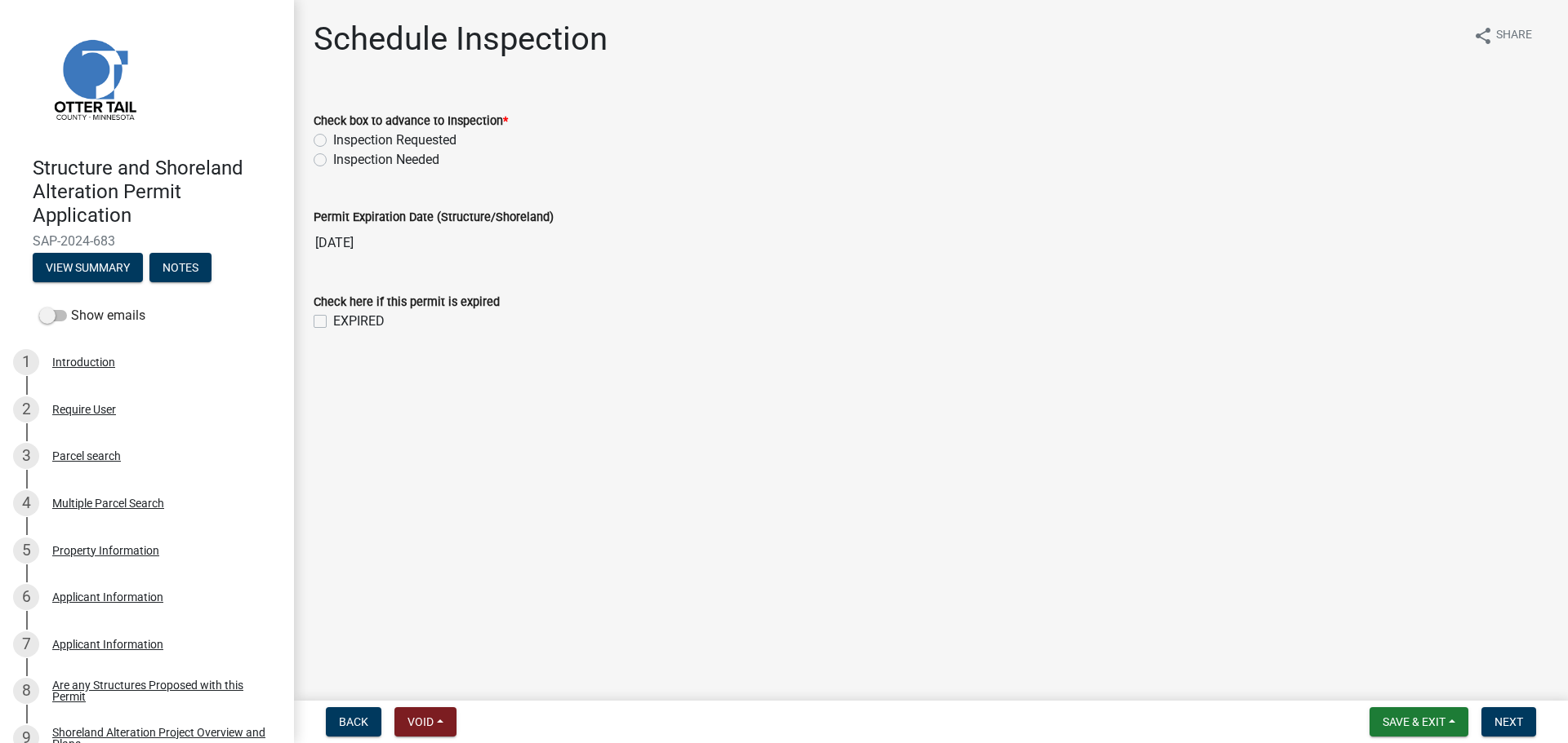
click at [333, 162] on label "Inspection Needed" at bounding box center [386, 160] width 106 height 19
click at [333, 161] on input "Inspection Needed" at bounding box center [338, 155] width 11 height 11
radio input "true"
click at [333, 324] on label "EXPIRED" at bounding box center [358, 321] width 51 height 19
click at [333, 322] on input "EXPIRED" at bounding box center [338, 316] width 11 height 11
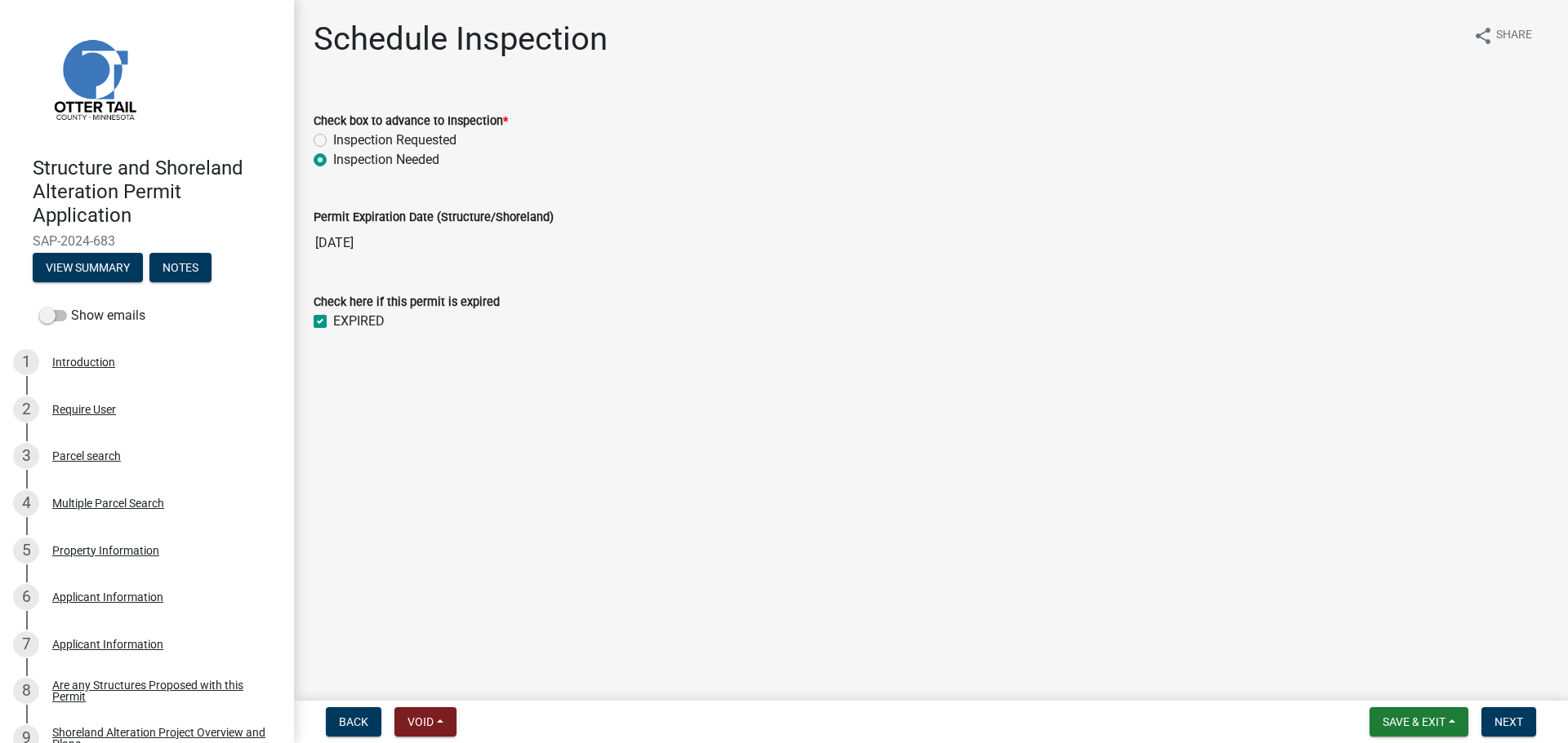
checkbox input "true"
click at [1507, 722] on span "Next" at bounding box center [1509, 723] width 29 height 13
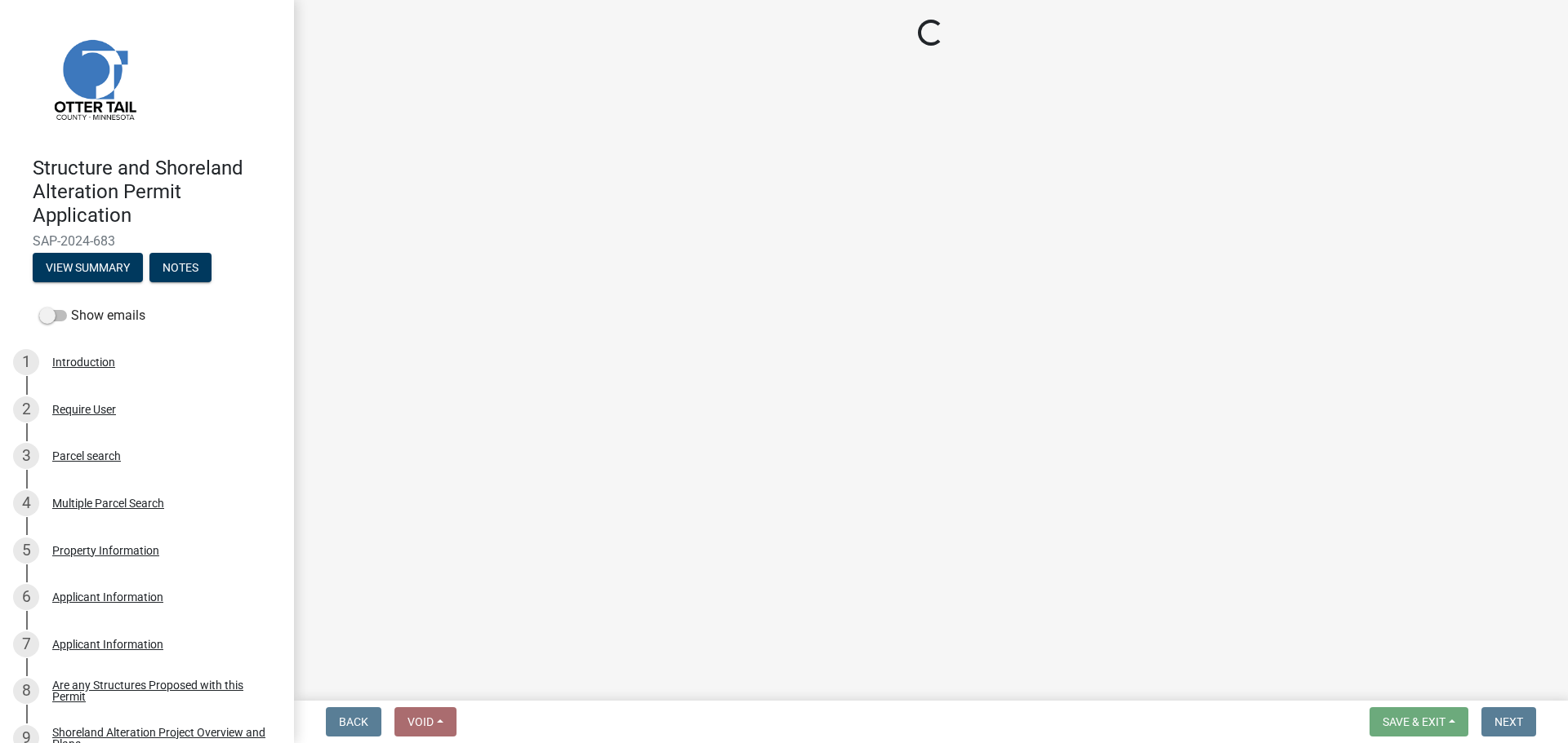
select select "710d5f49-2663-4e73-9718-d0c4e189f5ed"
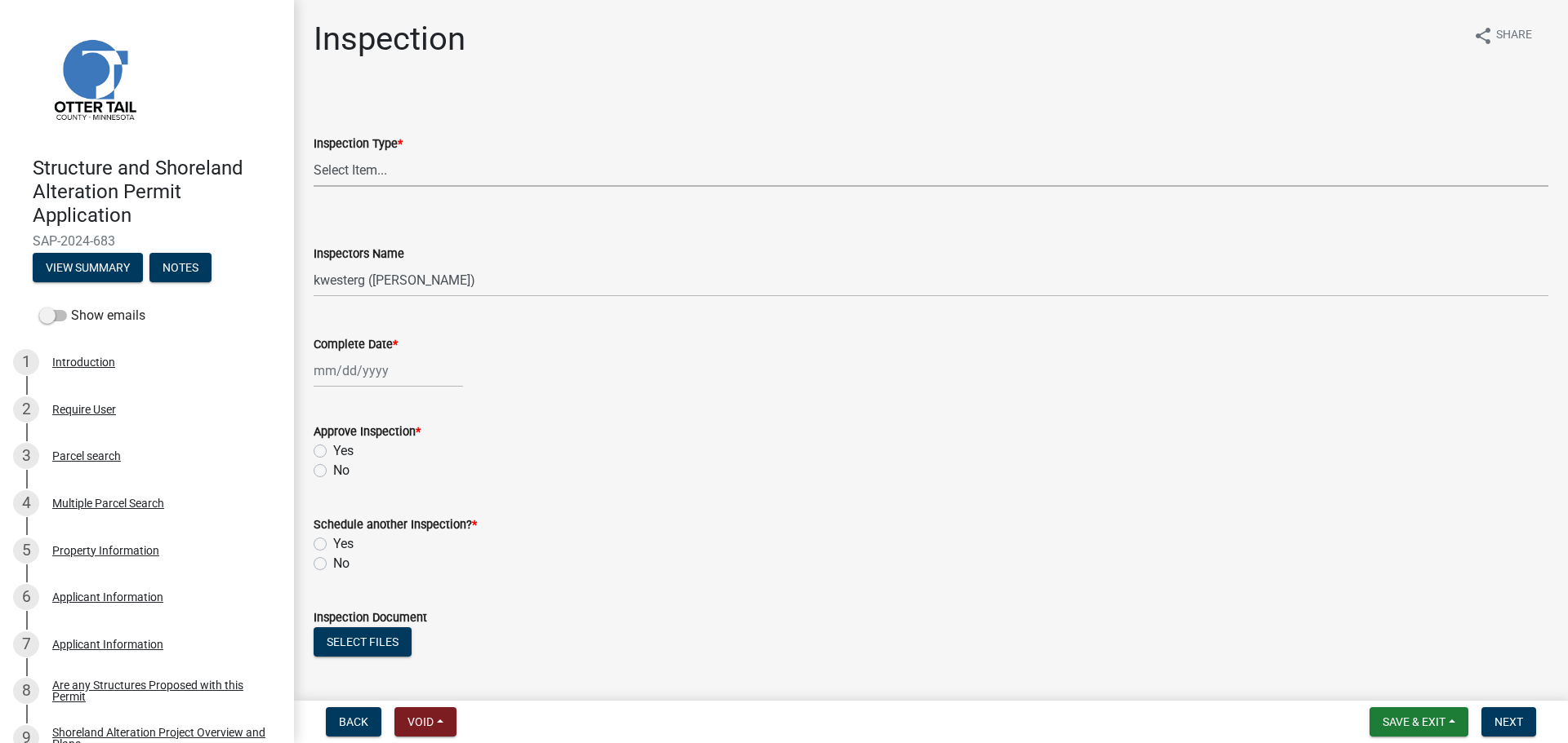
click at [352, 176] on select "Select Item... Footing / Structure Inspection Shoreland Alteration Not Built" at bounding box center [931, 170] width 1234 height 34
click at [313, 153] on select "Select Item... Footing / Structure Inspection Shoreland Alteration Not Built" at bounding box center [931, 170] width 1234 height 34
select select "47ea1fb7-c502-4f3a-a094-06b583cbebcf"
click at [352, 280] on select "Select Item... btollefson (Brittany Tollefson) alexisnewark (Alexis Newark) epl…" at bounding box center [931, 279] width 1234 height 34
select select "cd31a072-cd4e-4306-9b8c-c26eab70e9de"
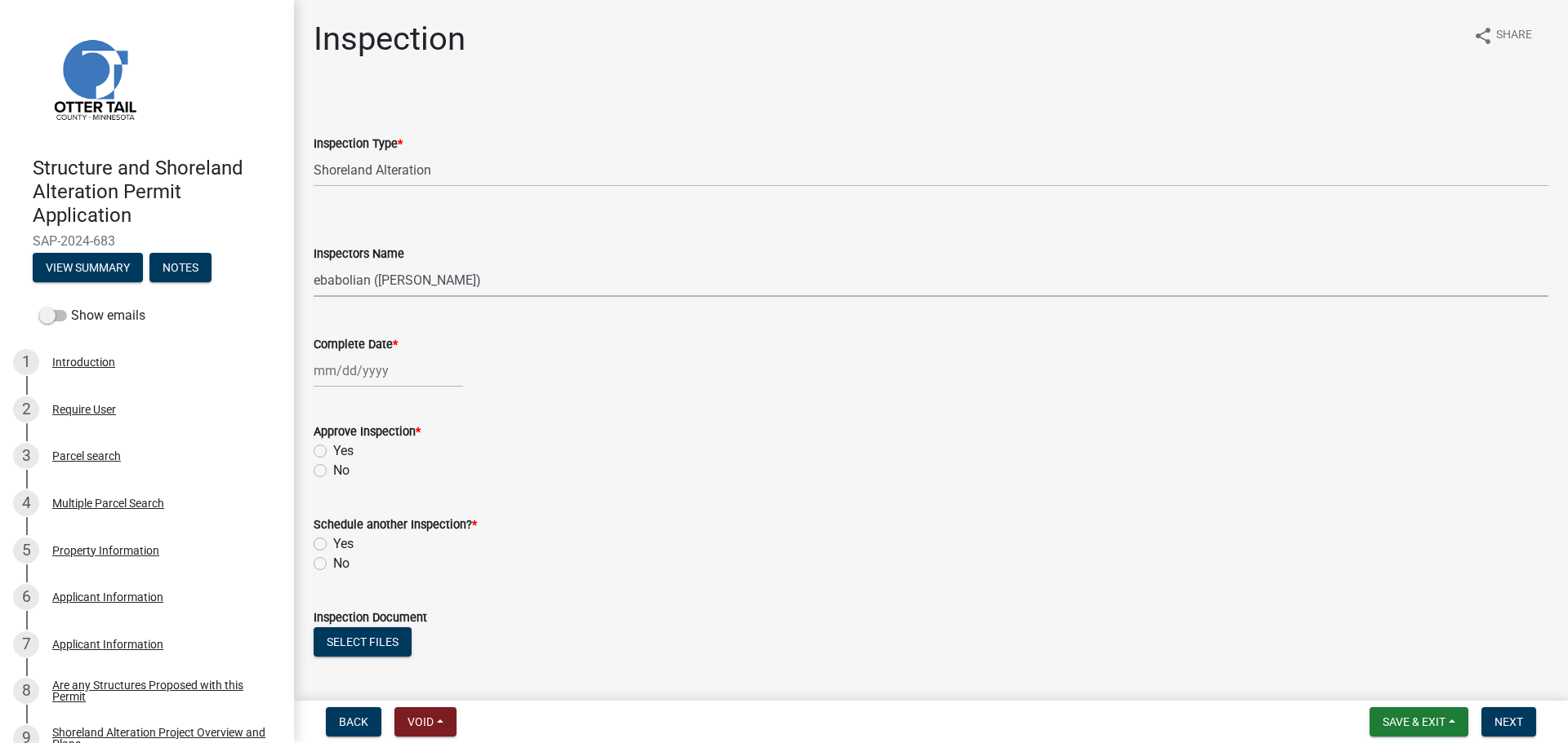
click at [313, 263] on select "Select Item... btollefson (Brittany Tollefson) alexisnewark (Alexis Newark) epl…" at bounding box center [931, 279] width 1234 height 34
click at [346, 374] on div at bounding box center [388, 370] width 149 height 34
select select "10"
select select "2025"
click at [433, 483] on div "10" at bounding box center [434, 484] width 26 height 26
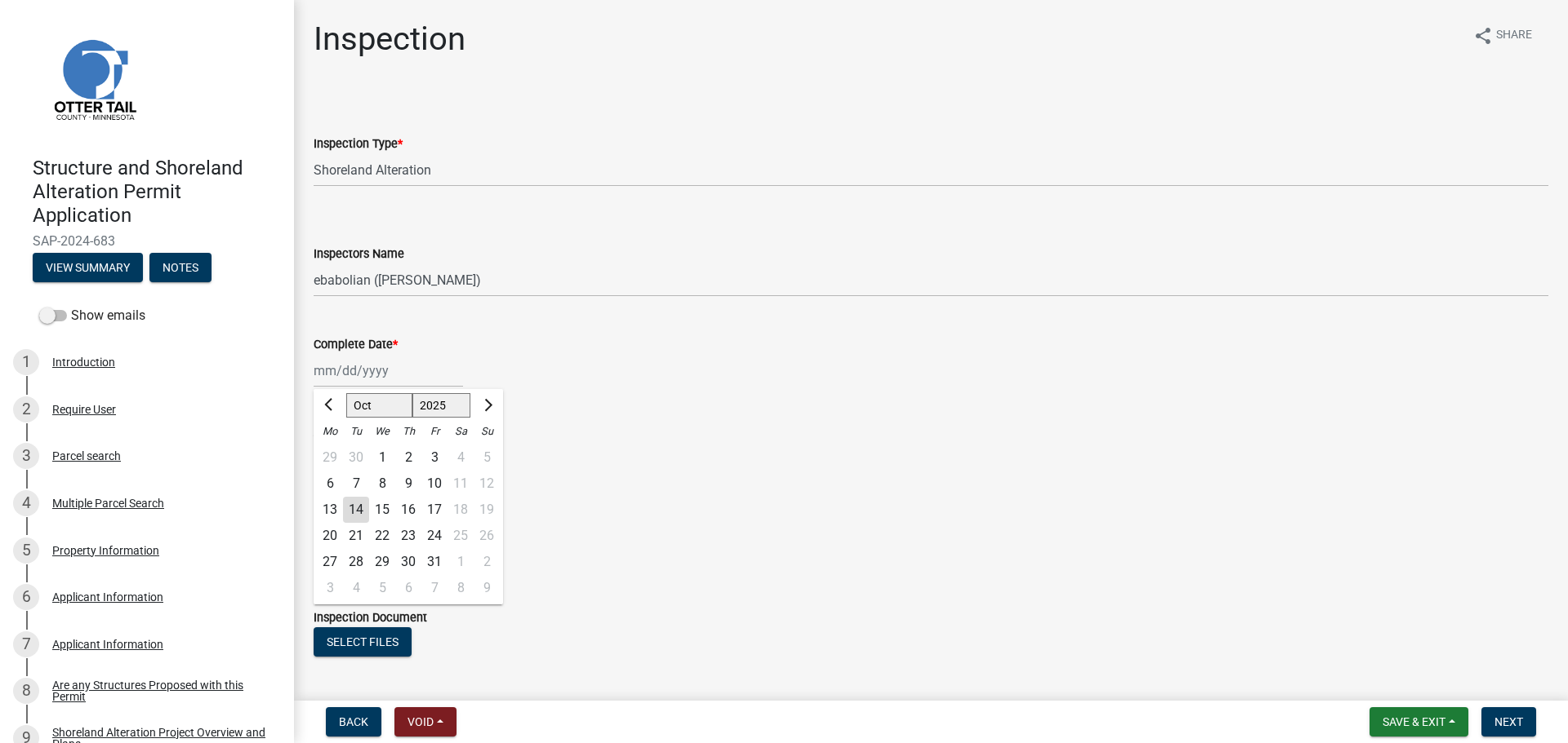
type input "10/10/2025"
click at [333, 451] on label "Yes" at bounding box center [342, 451] width 20 height 19
click at [333, 451] on input "Yes" at bounding box center [338, 446] width 11 height 11
radio input "true"
click at [333, 566] on label "No" at bounding box center [340, 564] width 16 height 19
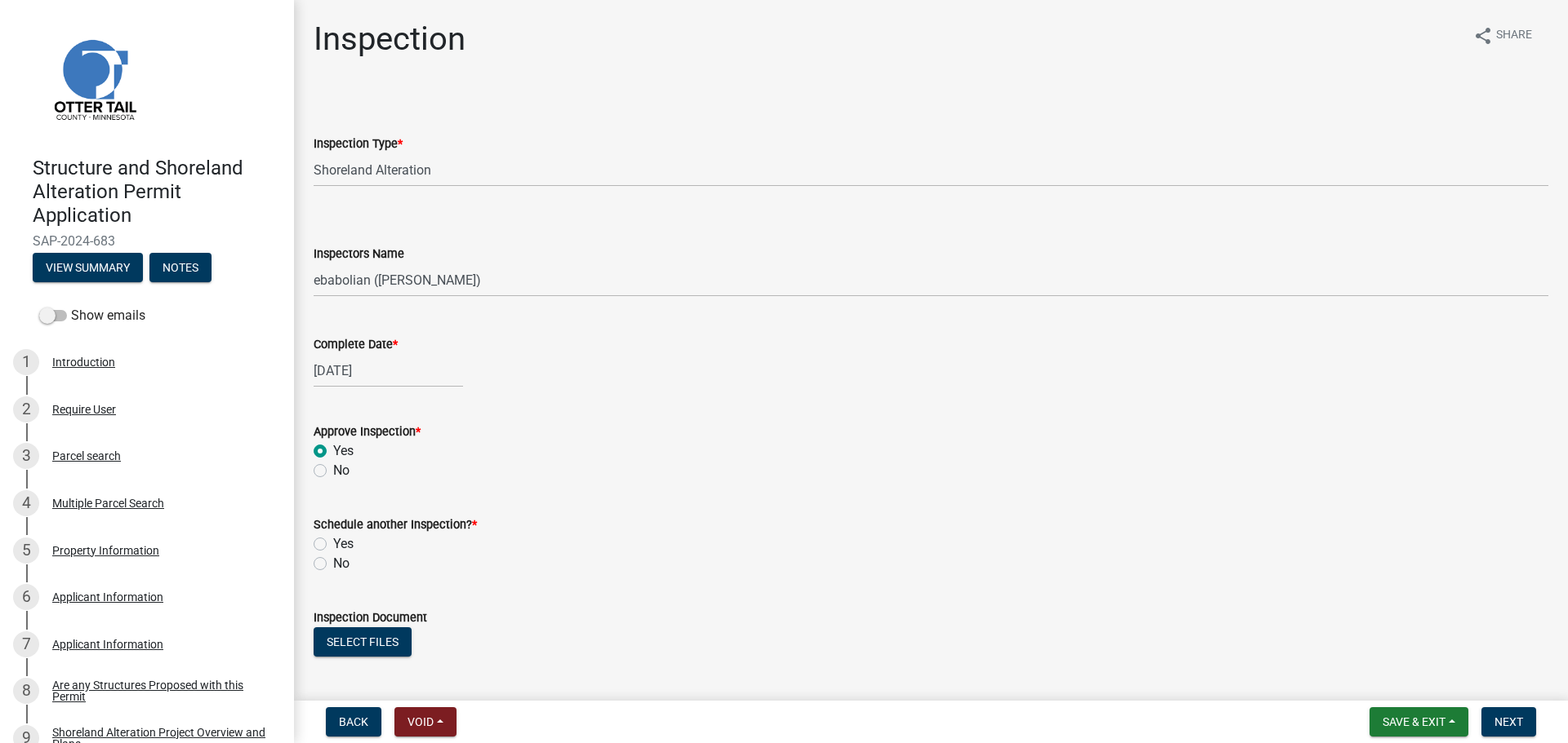
click at [333, 565] on input "No" at bounding box center [338, 559] width 11 height 11
radio input "true"
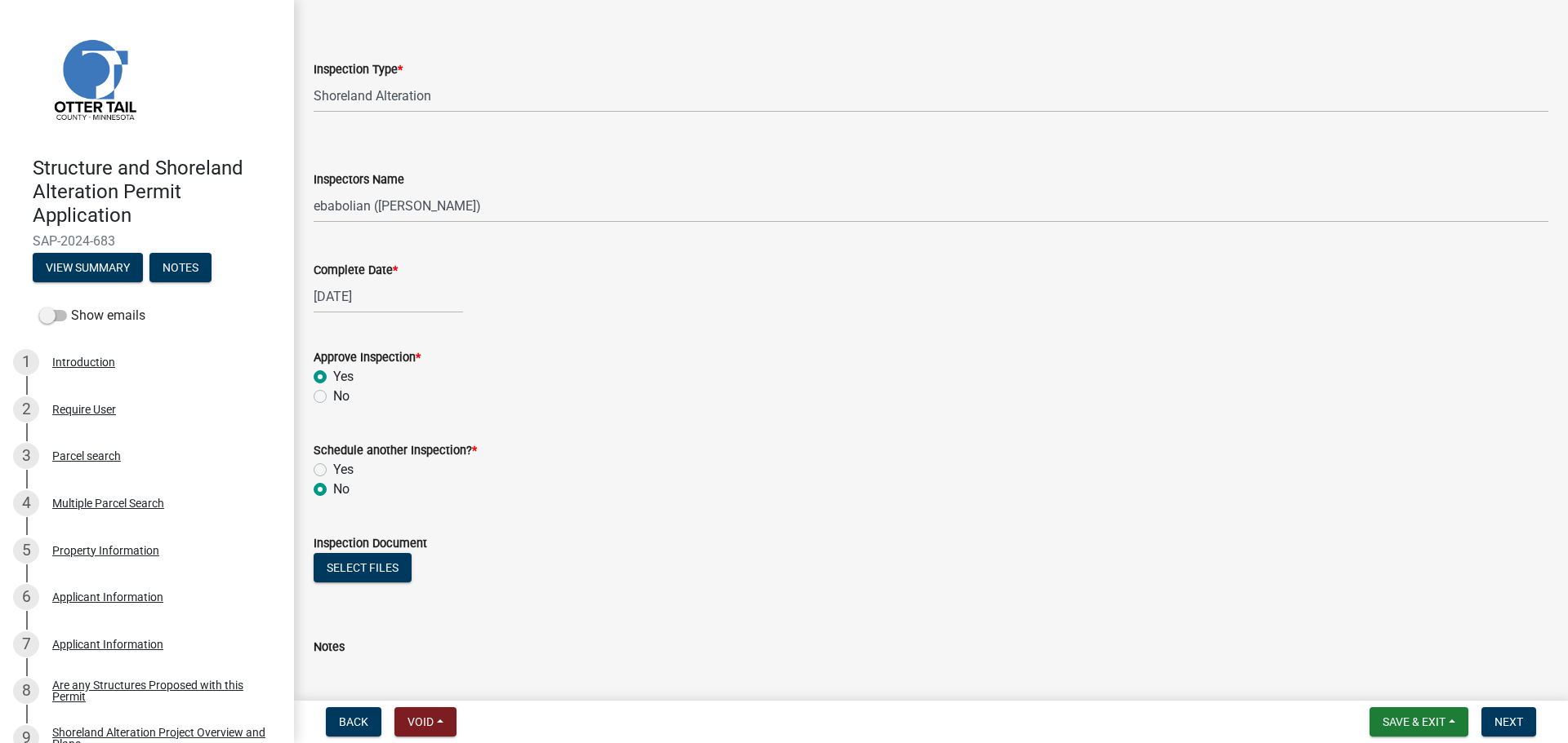
scroll to position [190, 0]
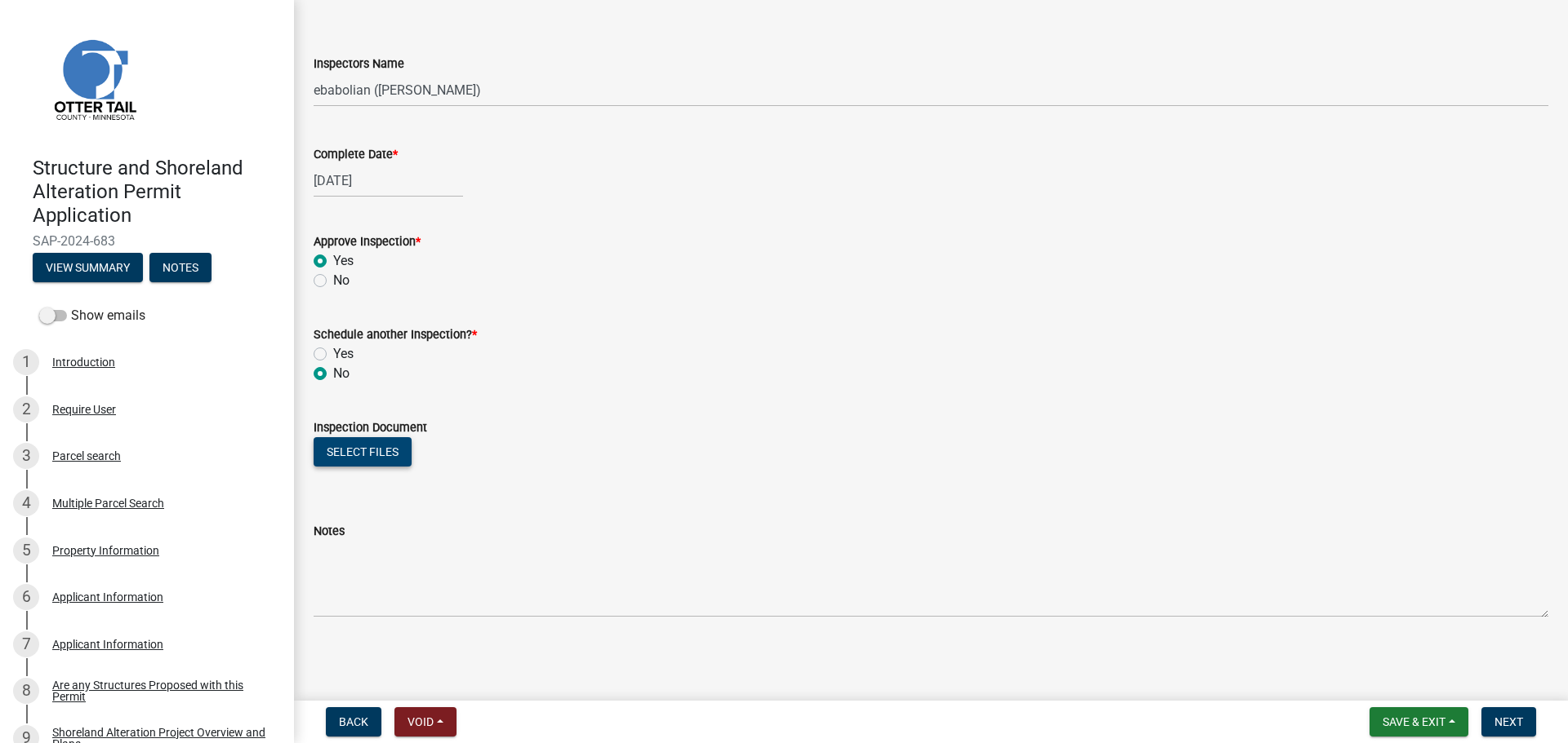
click at [370, 451] on button "Select files" at bounding box center [363, 452] width 98 height 29
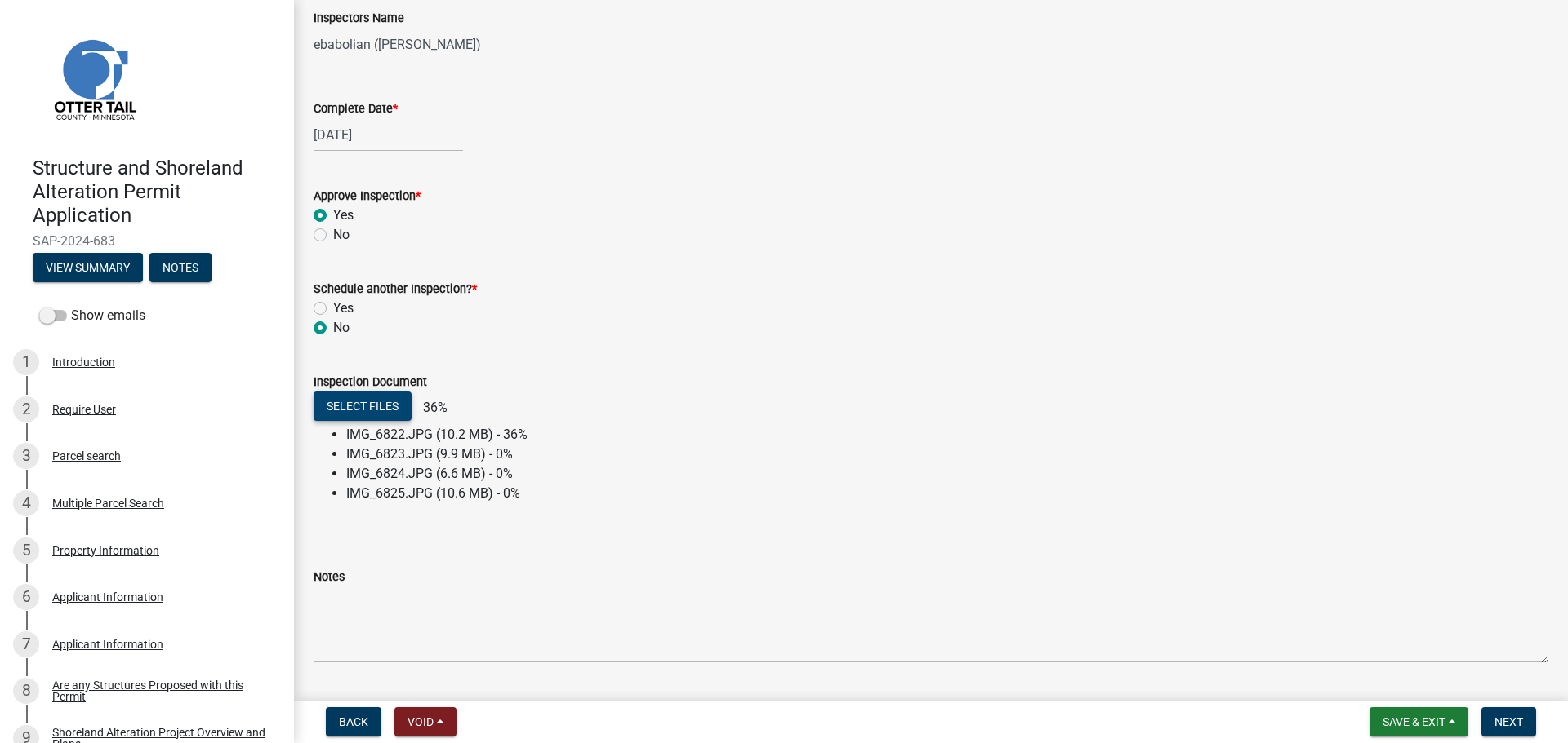
scroll to position [281, 0]
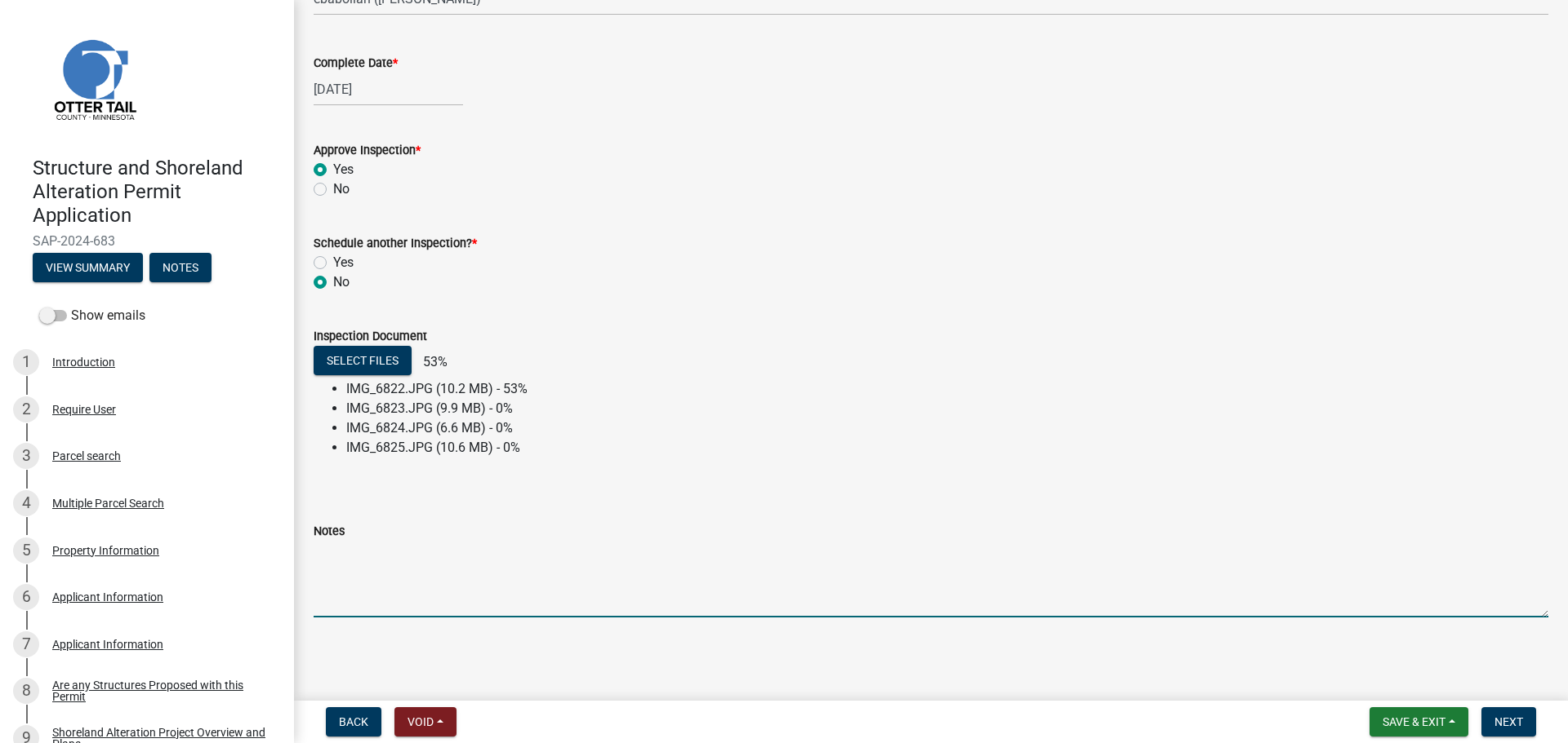
click at [378, 563] on textarea "Notes" at bounding box center [931, 579] width 1234 height 77
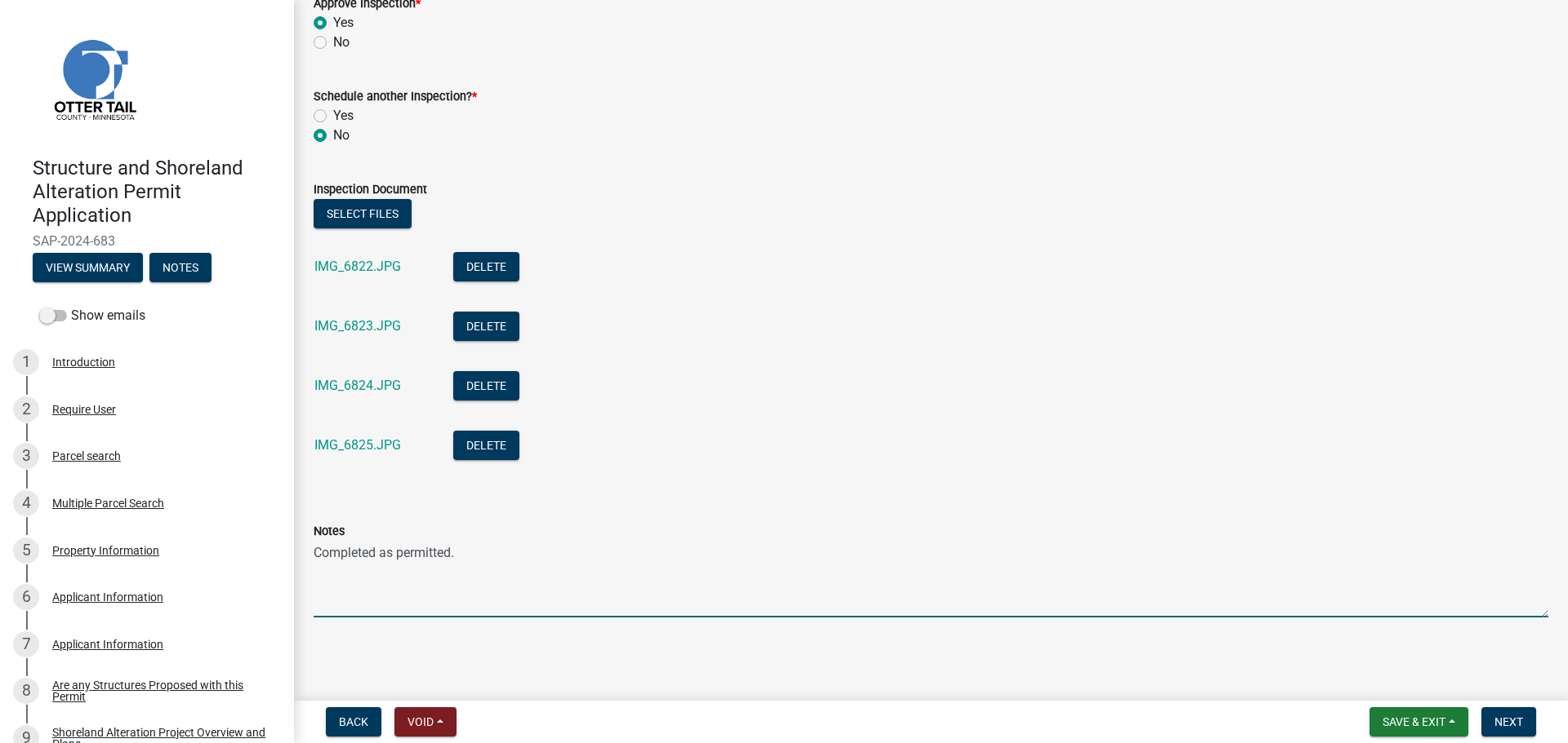
scroll to position [429, 0]
type textarea "Completed as permitted."
click at [378, 378] on link "IMG_6824.JPG" at bounding box center [358, 385] width 87 height 15
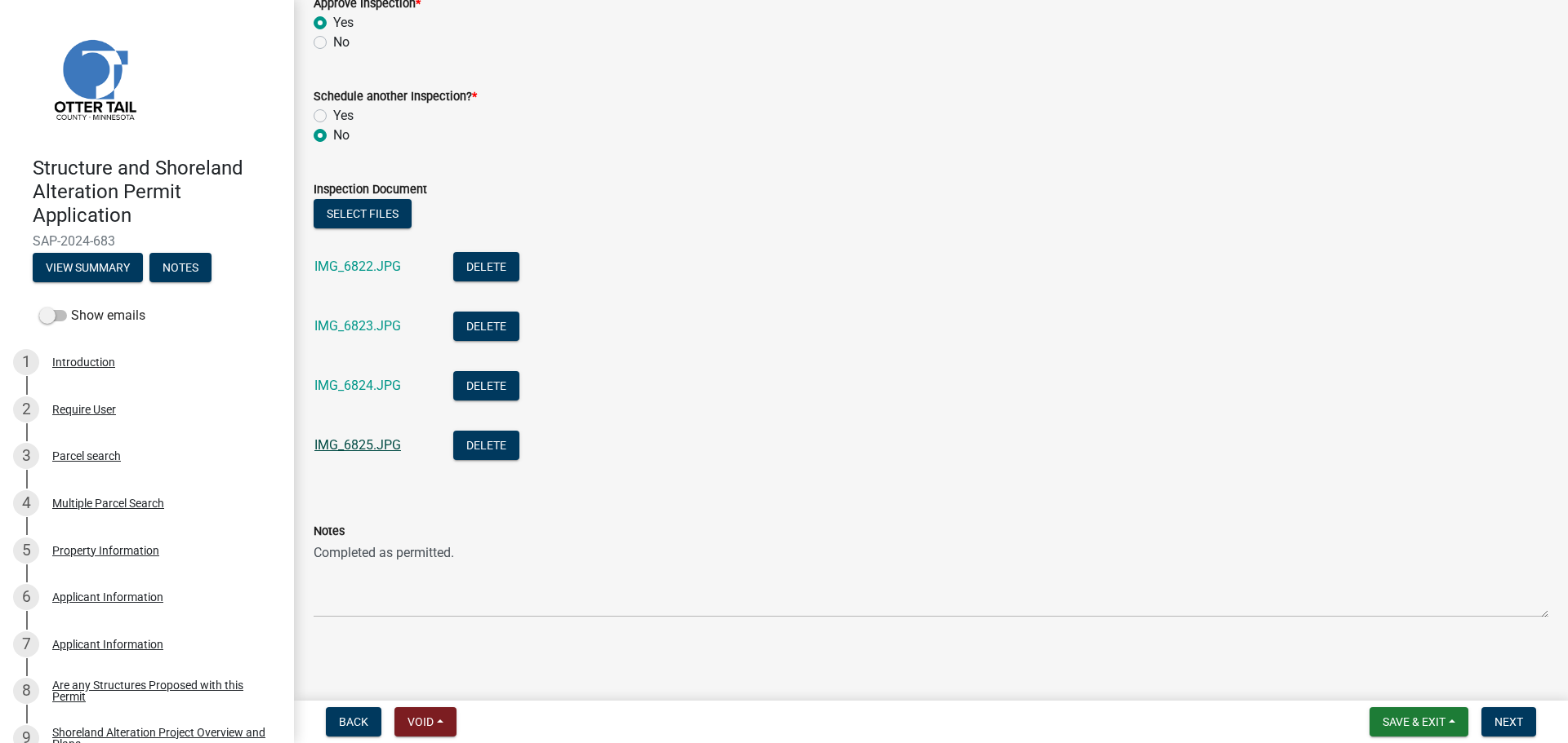
click at [354, 442] on link "IMG_6825.JPG" at bounding box center [358, 445] width 87 height 15
click at [358, 264] on link "IMG_6822.JPG" at bounding box center [358, 266] width 87 height 15
click at [1521, 724] on span "Next" at bounding box center [1509, 723] width 29 height 13
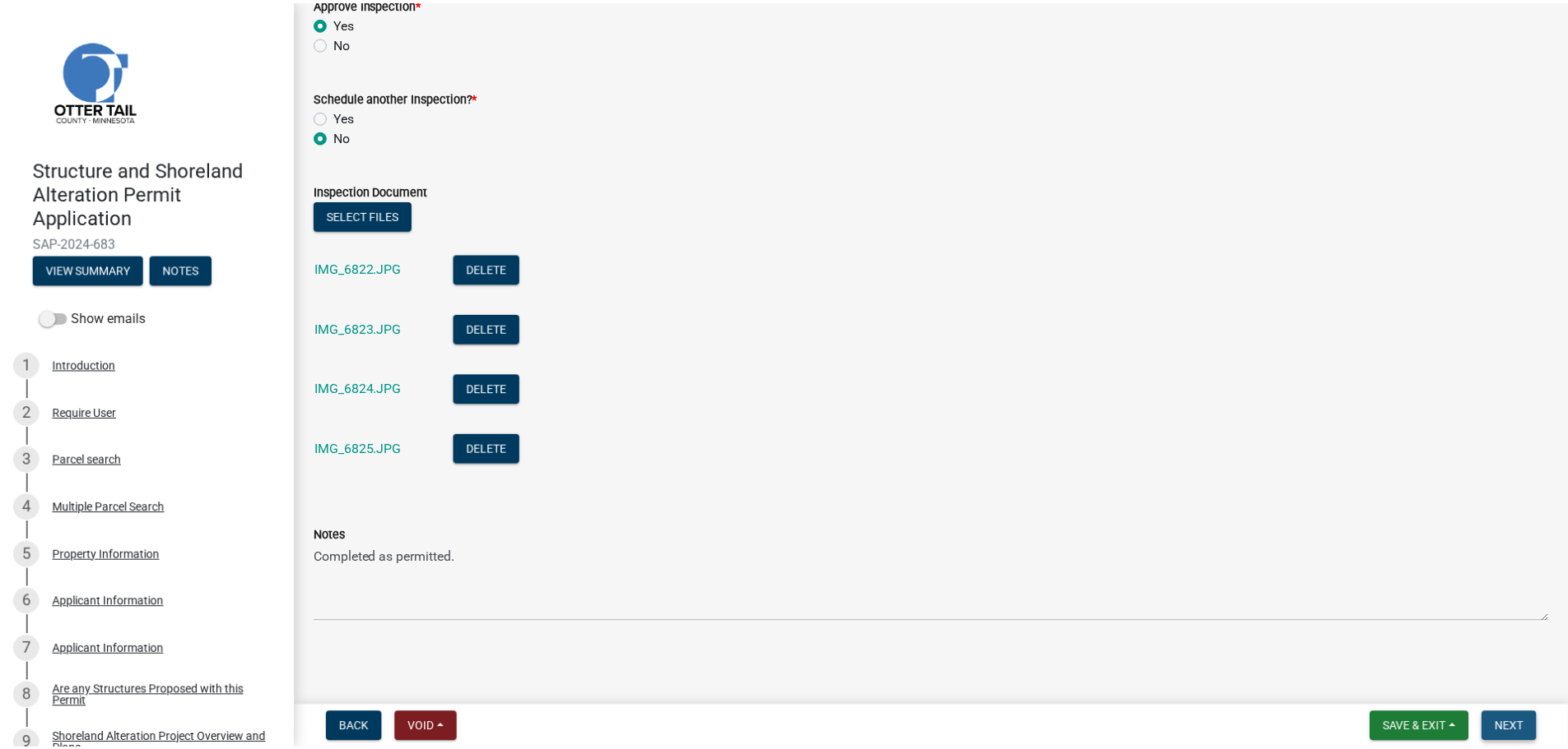
scroll to position [0, 0]
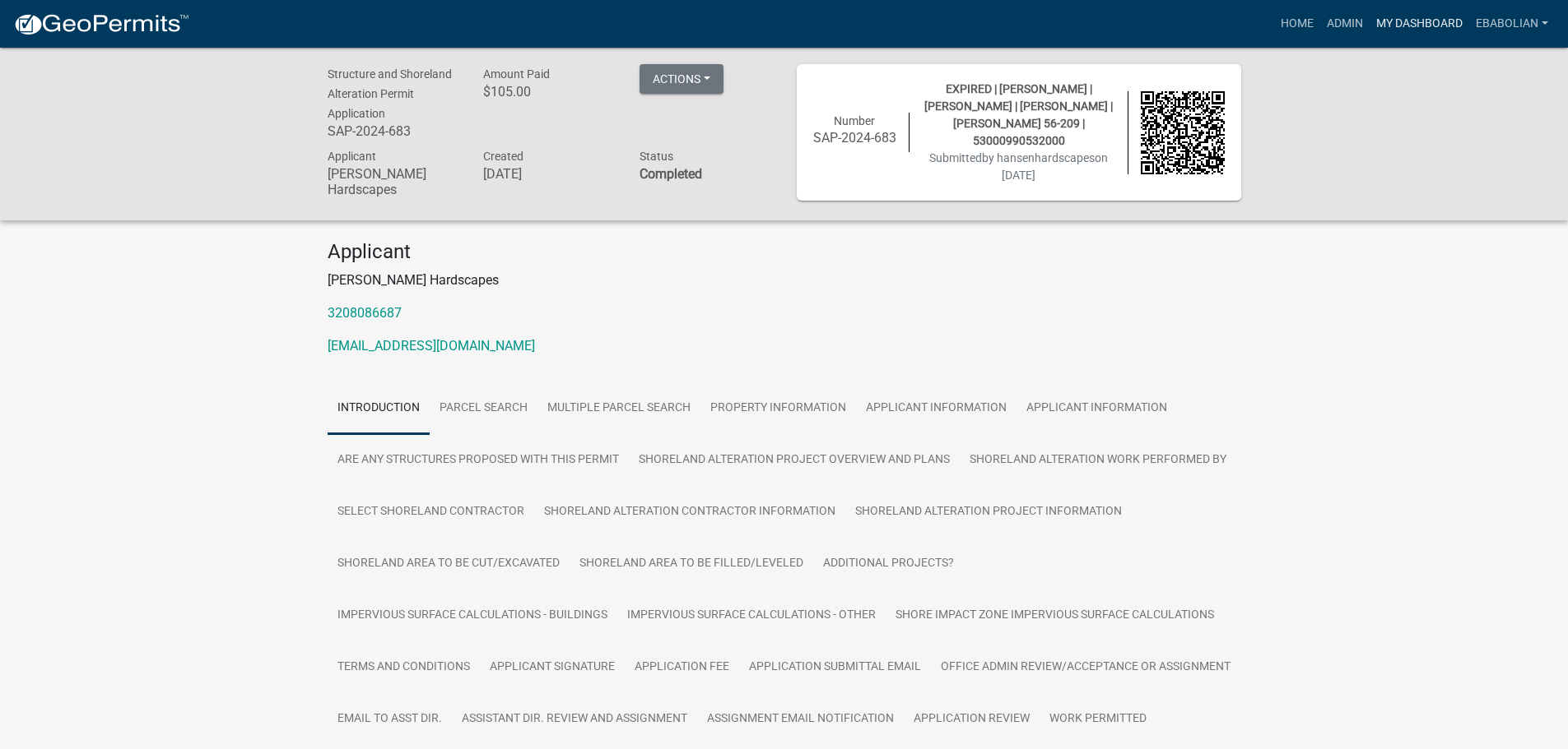
click at [1426, 26] on link "My Dashboard" at bounding box center [1419, 23] width 99 height 31
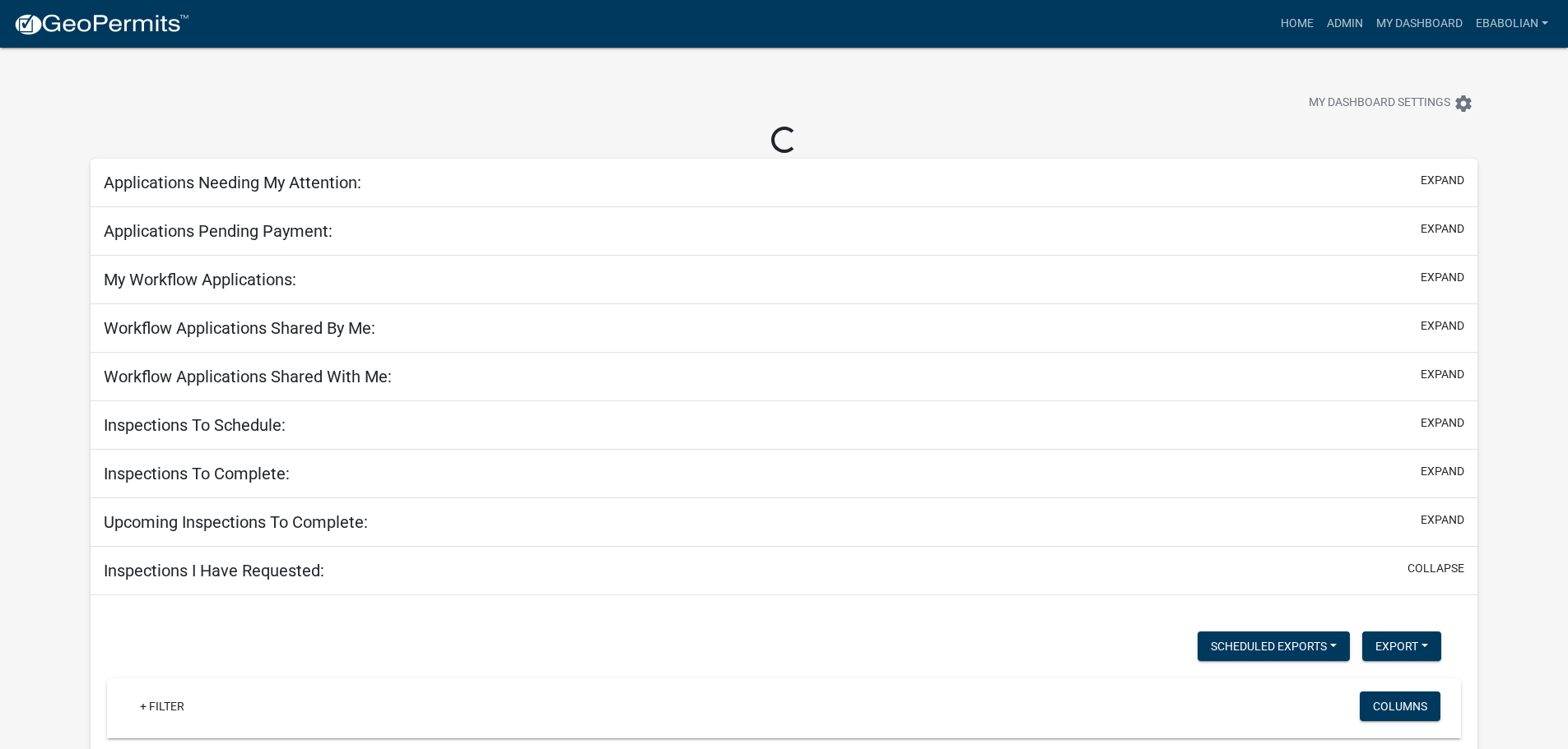
select select "3: 100"
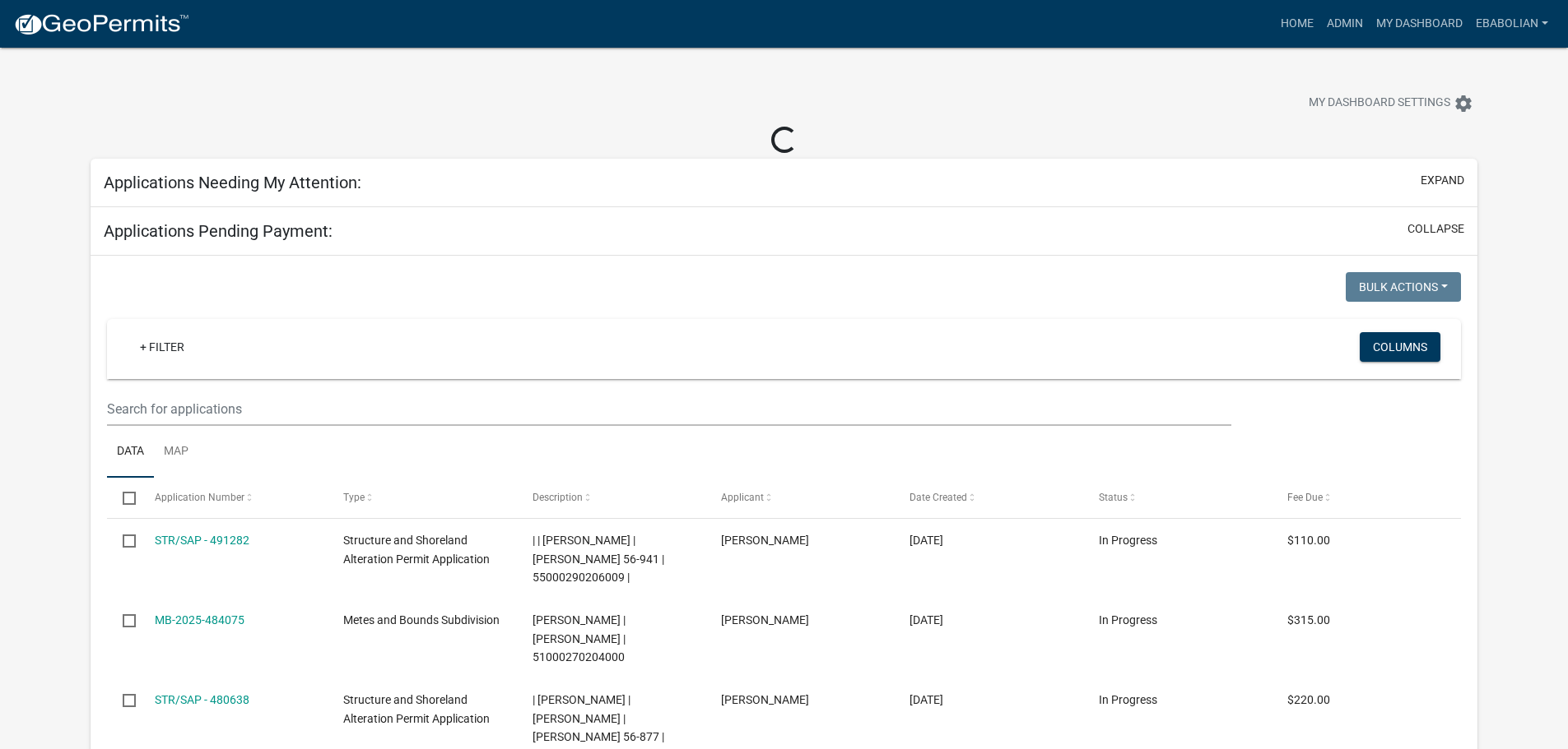
select select "3: 100"
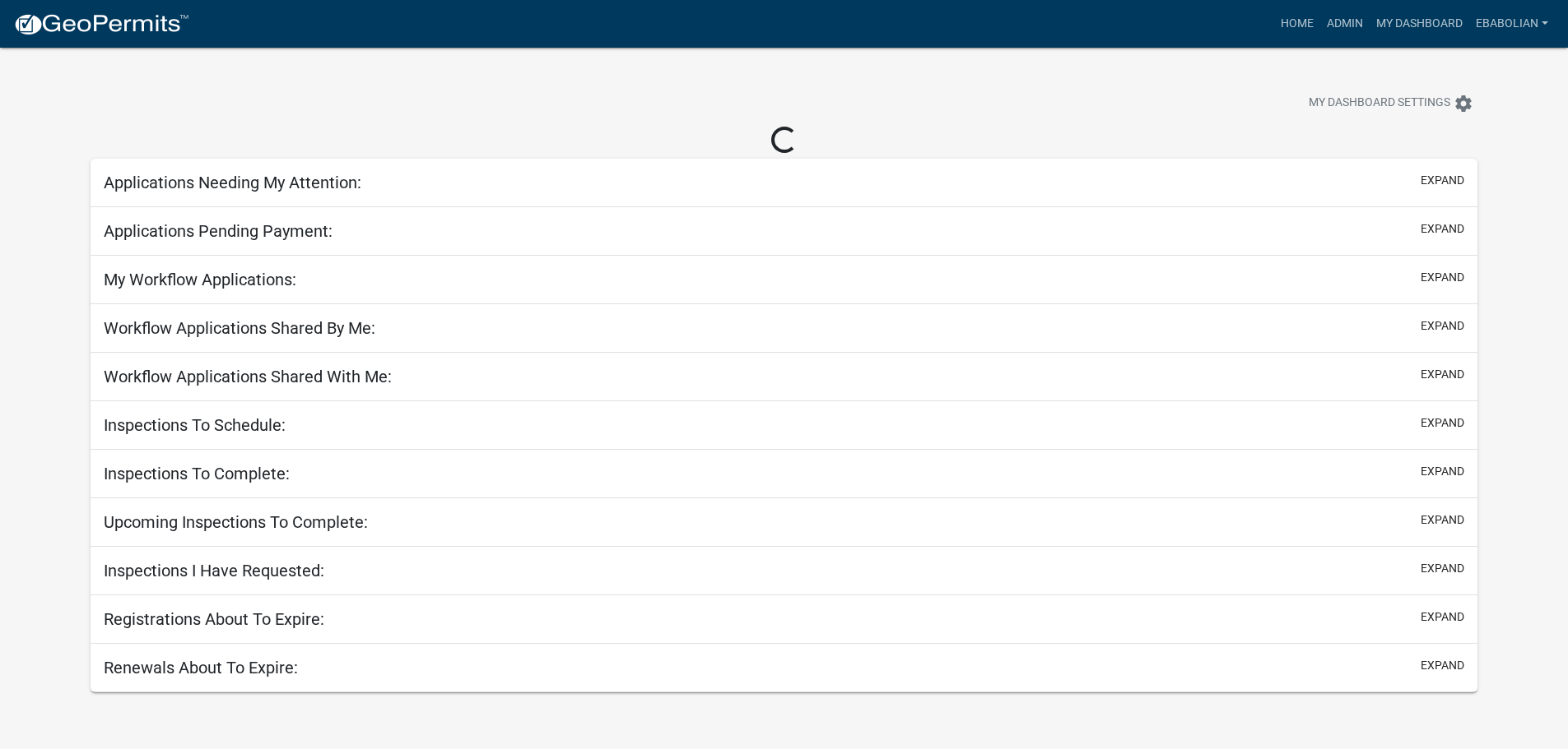
select select "3: 100"
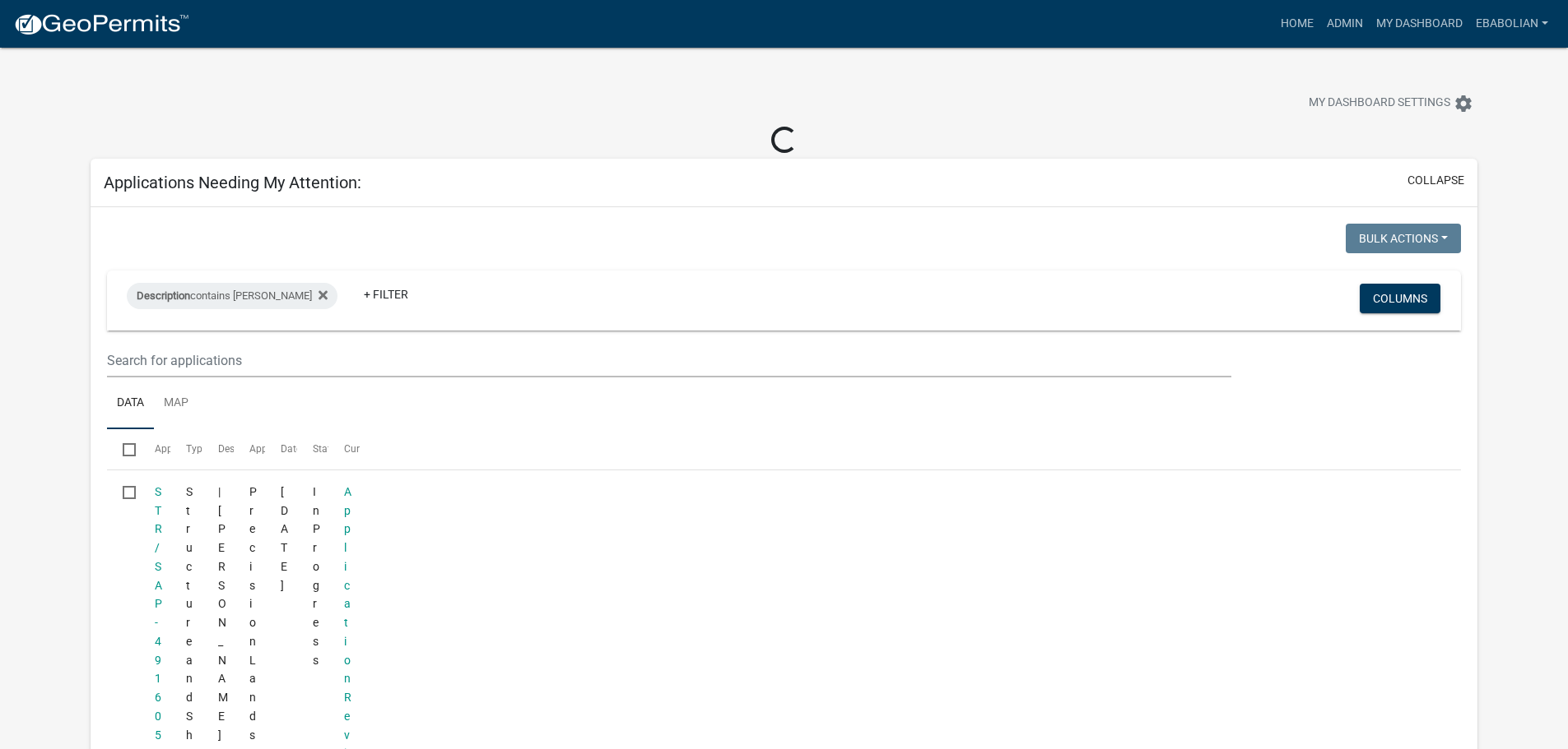
select select "3: 100"
